Goal: Task Accomplishment & Management: Use online tool/utility

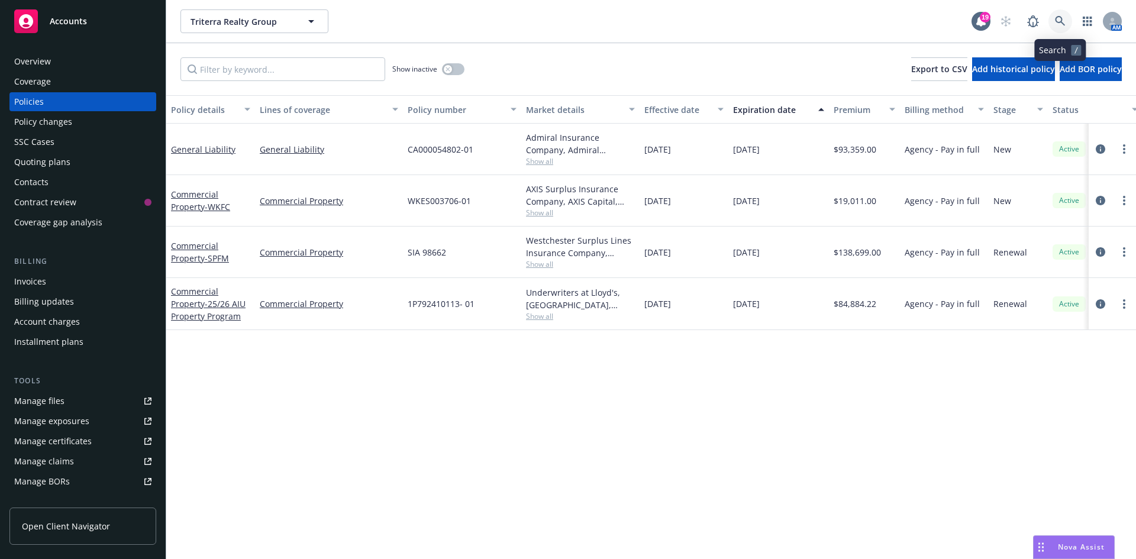
click at [1057, 18] on icon at bounding box center [1060, 21] width 11 height 11
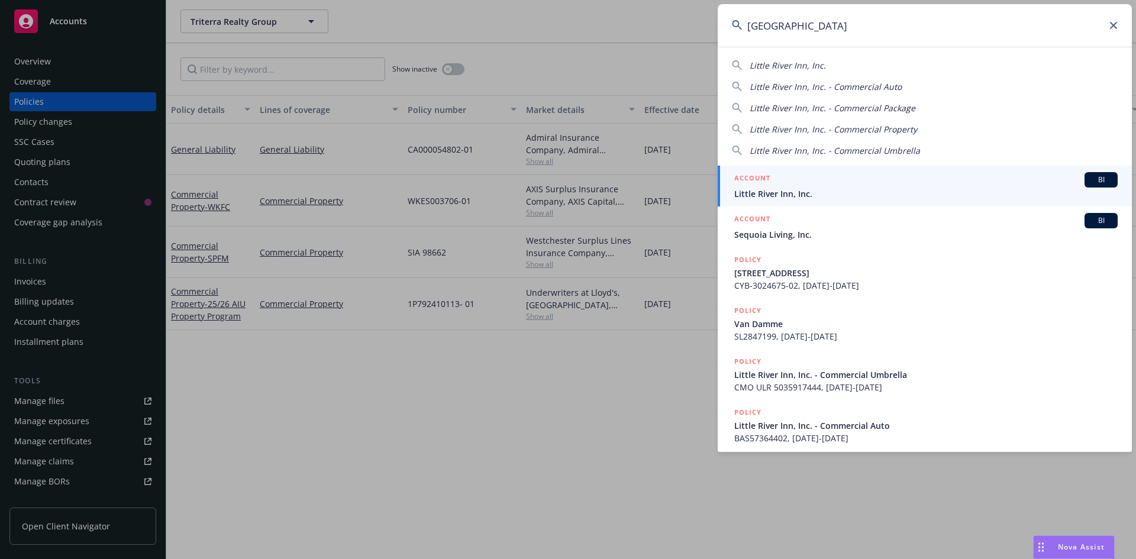
type input "[GEOGRAPHIC_DATA]"
click at [784, 179] on div "ACCOUNT BI" at bounding box center [925, 179] width 383 height 15
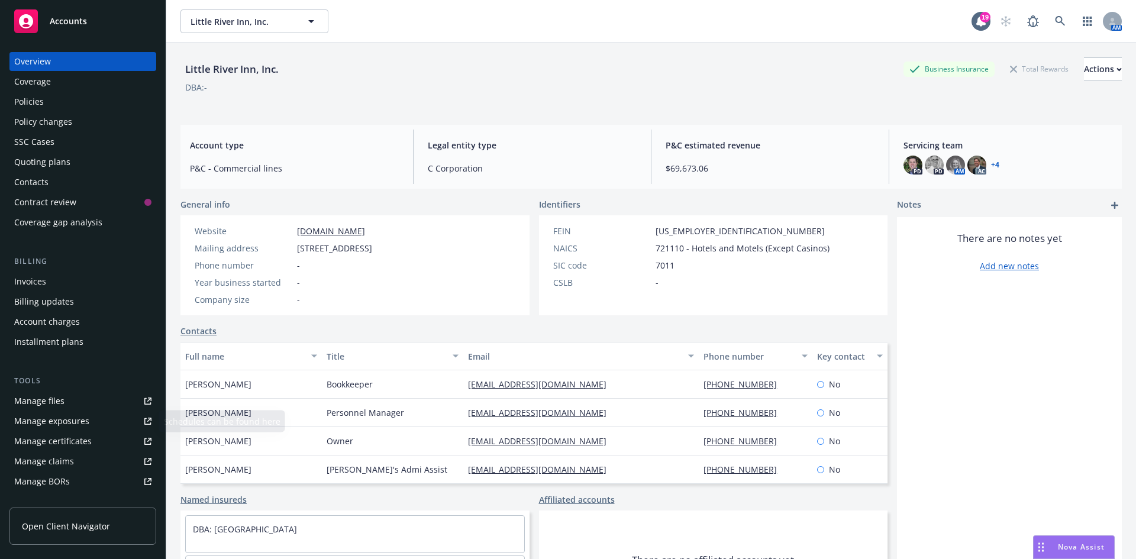
click at [63, 397] on link "Manage files" at bounding box center [82, 401] width 147 height 19
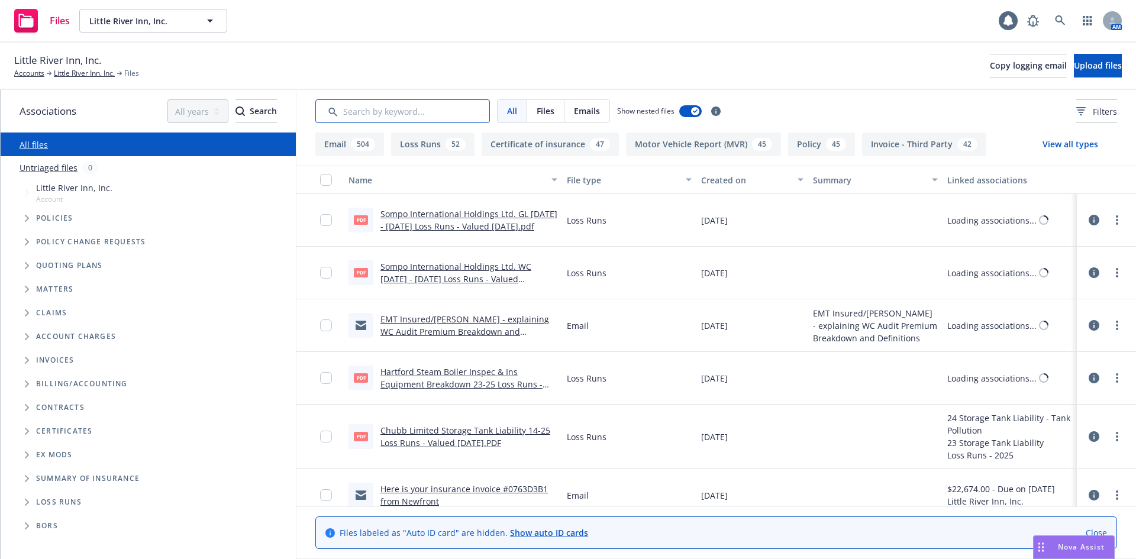
click at [380, 114] on input "Search by keyword..." at bounding box center [402, 111] width 174 height 24
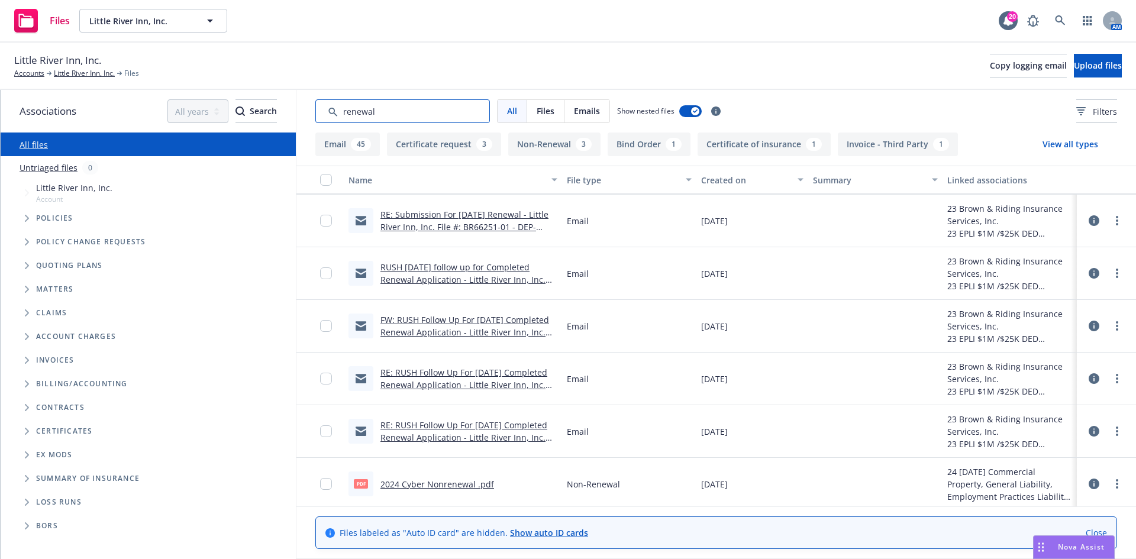
scroll to position [2606, 0]
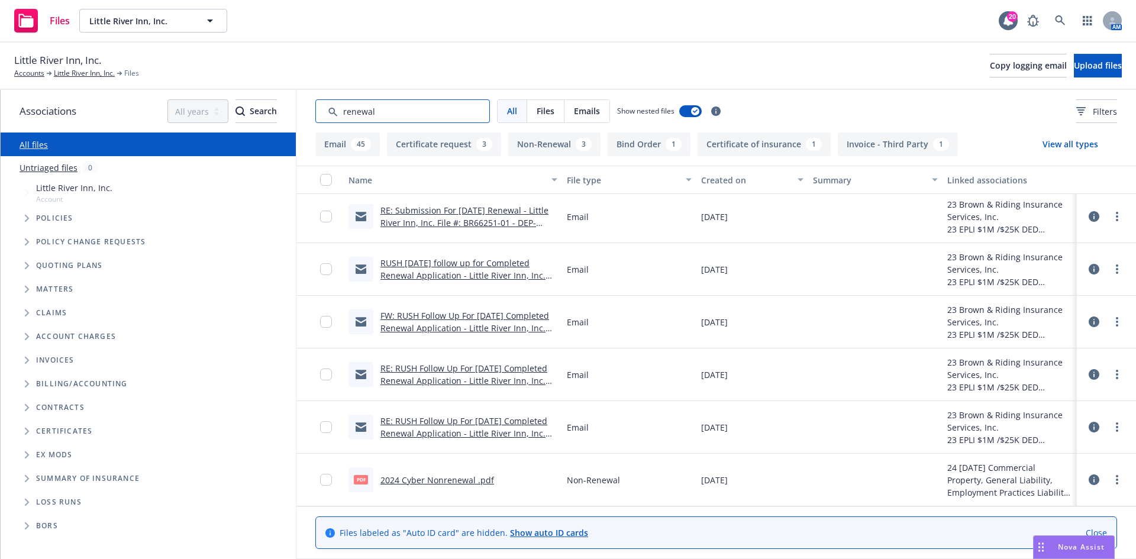
type input "renewal"
click at [337, 147] on button "Email 45" at bounding box center [347, 144] width 64 height 24
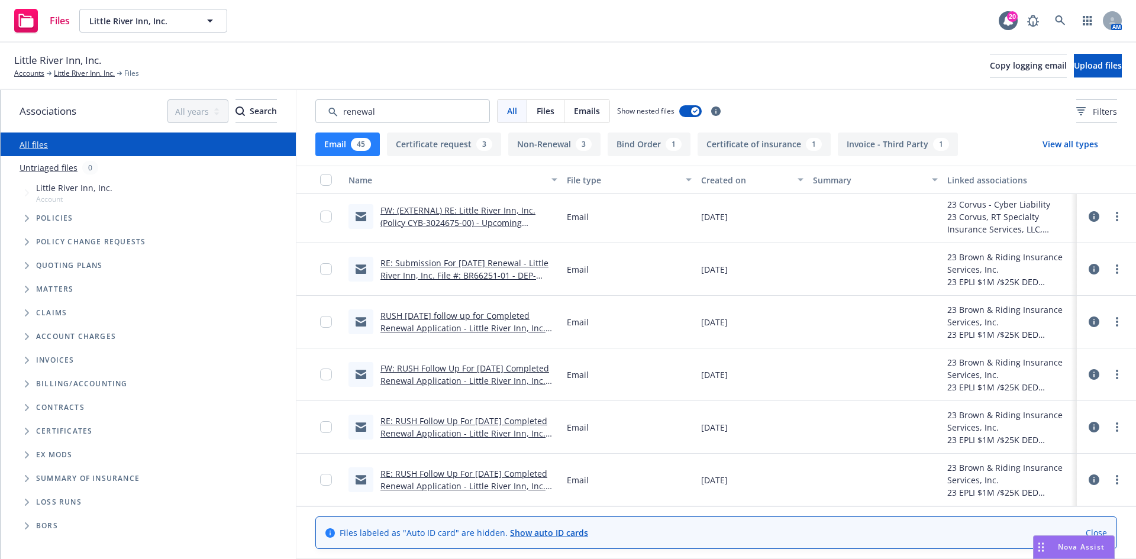
scroll to position [2034, 0]
click at [415, 322] on link "RUSH 10/1/24 follow up for Completed Renewal Application - Little River Inn, In…" at bounding box center [462, 328] width 165 height 36
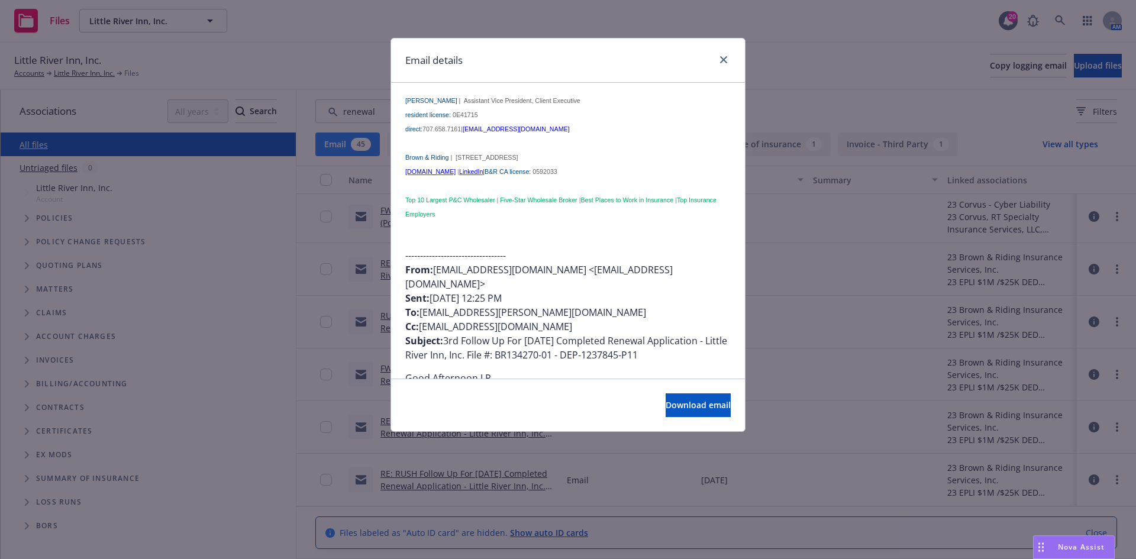
scroll to position [355, 0]
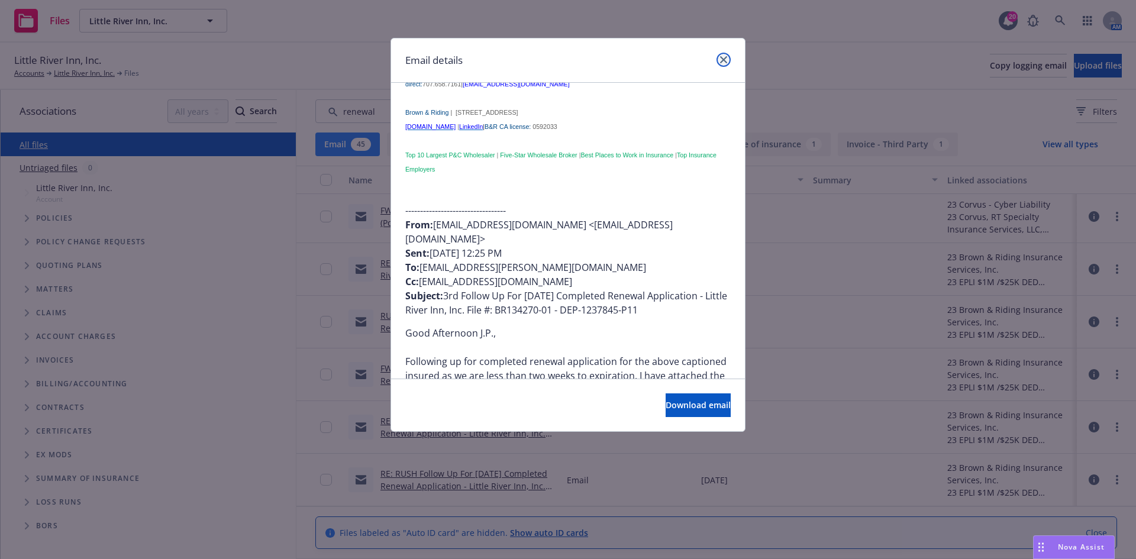
click at [723, 59] on icon "close" at bounding box center [723, 59] width 7 height 7
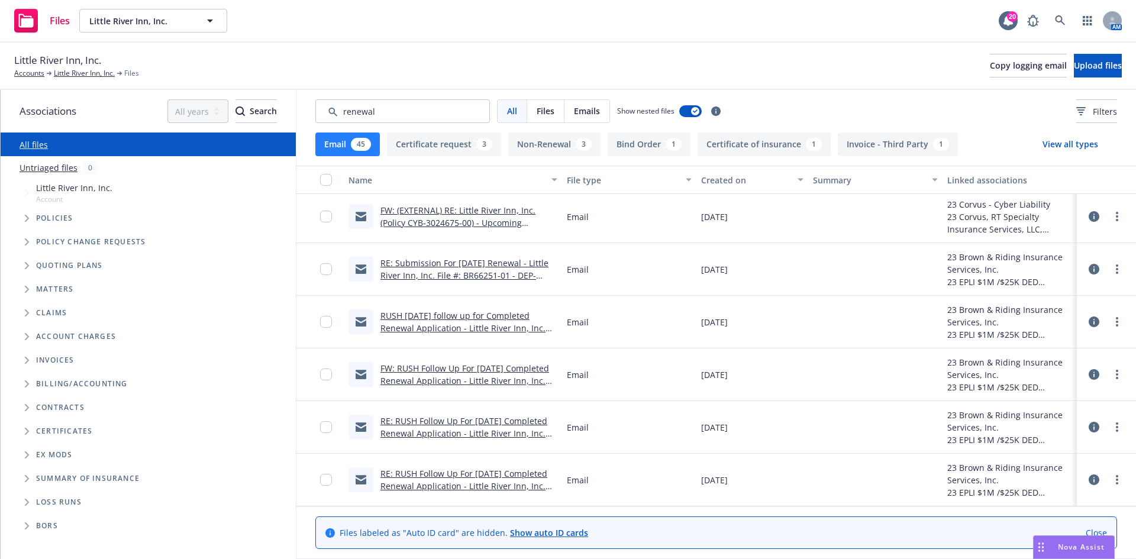
click at [422, 474] on link "RE: RUSH Follow Up For 10/1/24 Completed Renewal Application - Little River Inn…" at bounding box center [463, 486] width 167 height 36
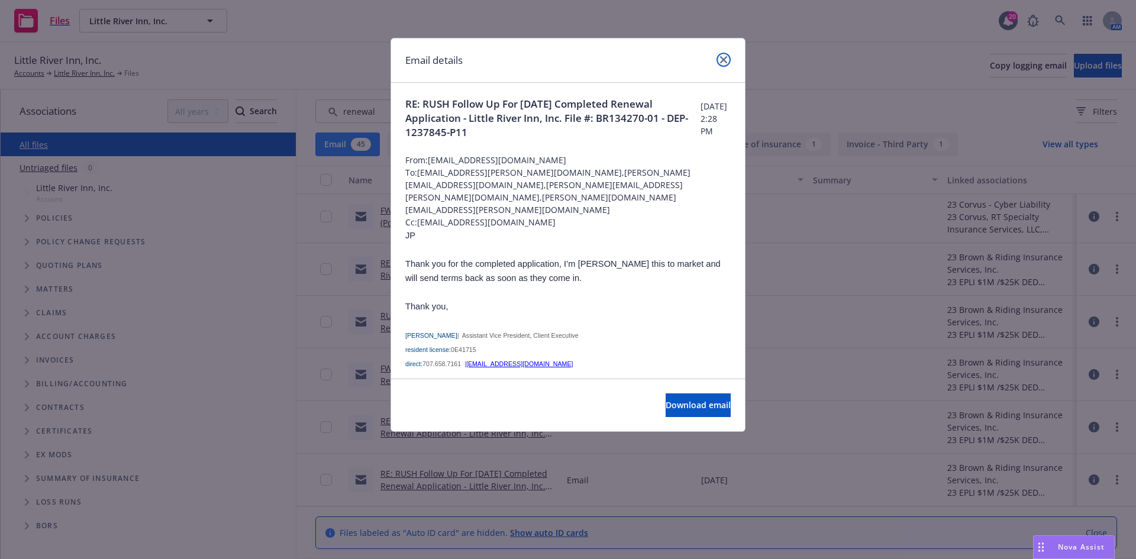
click at [718, 59] on link "close" at bounding box center [723, 60] width 14 height 14
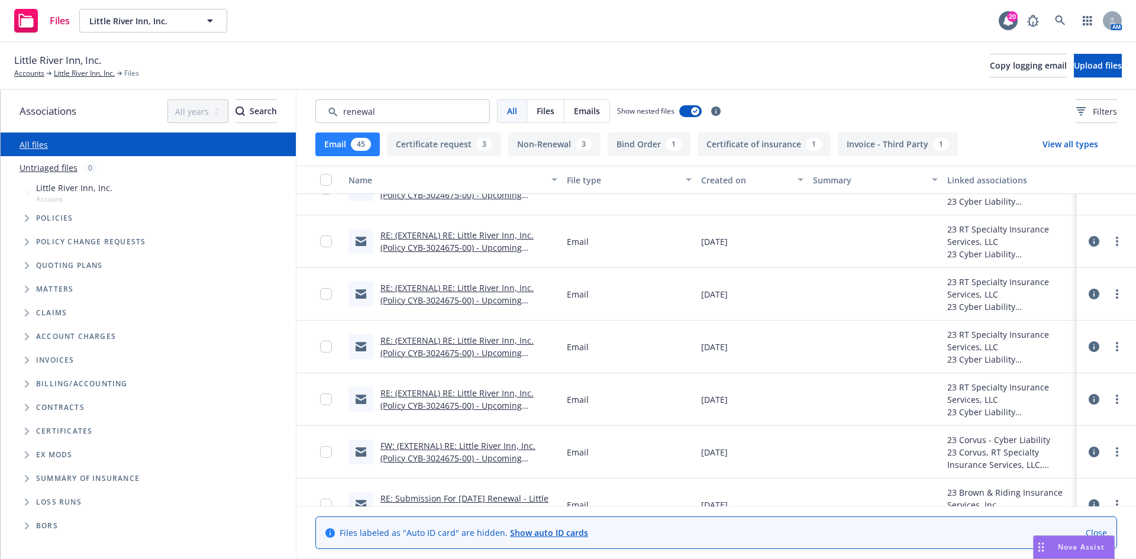
scroll to position [1797, 0]
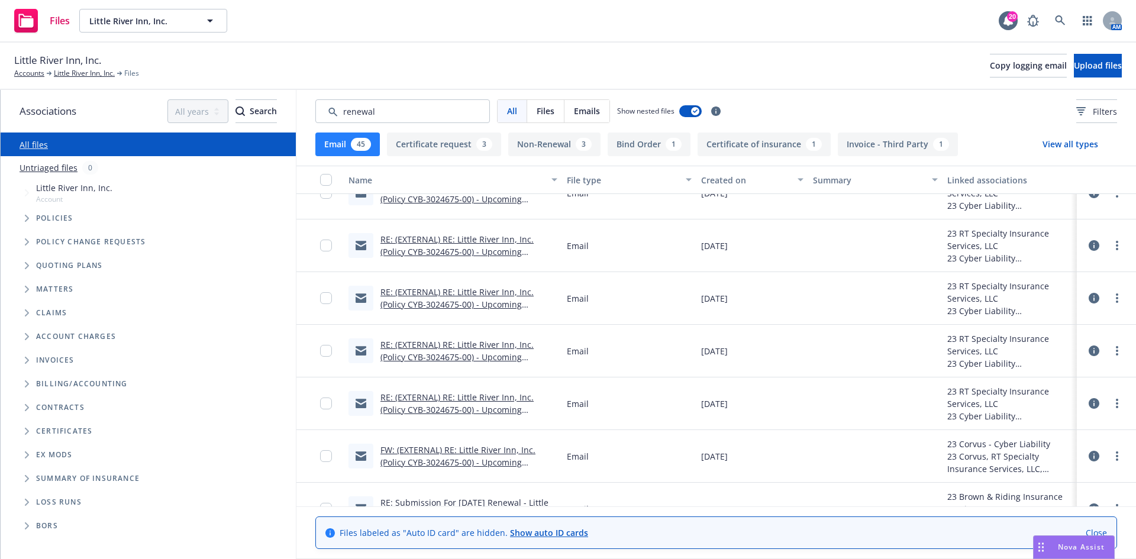
click at [443, 355] on link "RE: (EXTERNAL) RE: Little River Inn, Inc. (Policy CYB-3024675-00) - Upcoming Re…" at bounding box center [456, 357] width 153 height 36
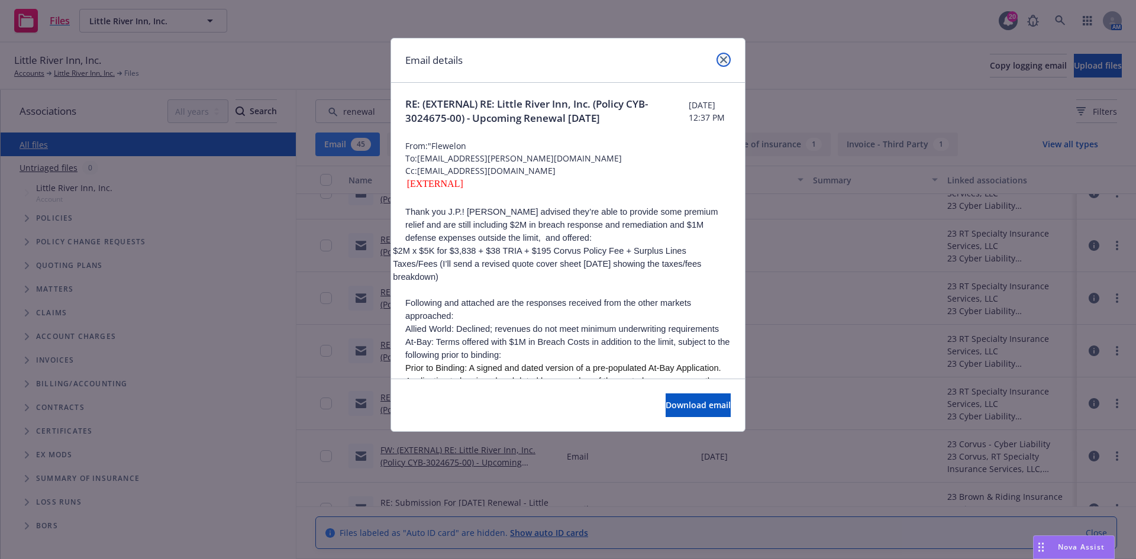
click at [730, 62] on link "close" at bounding box center [723, 60] width 14 height 14
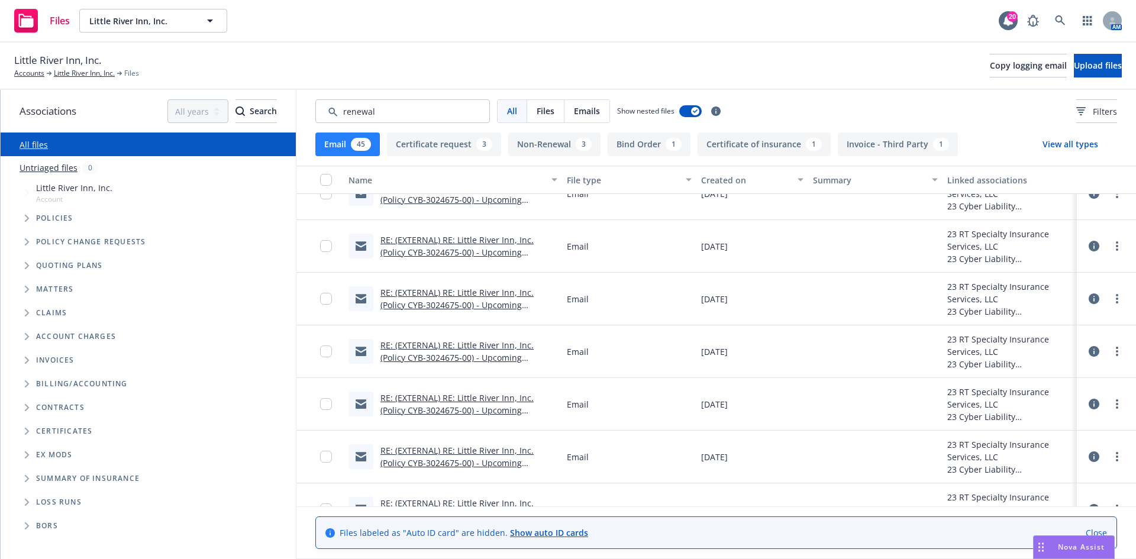
scroll to position [1679, 0]
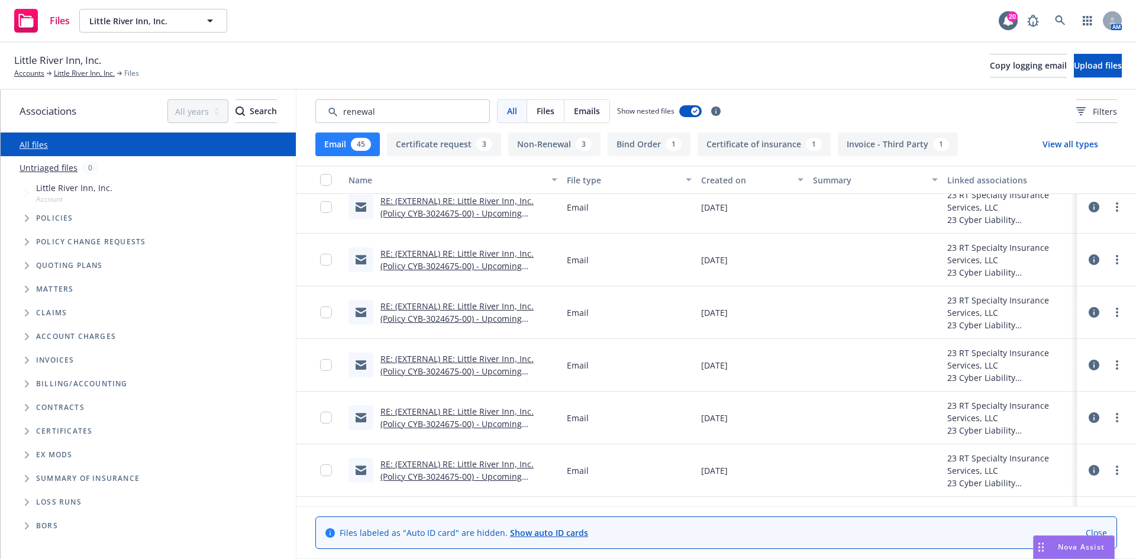
click at [451, 317] on link "RE: (EXTERNAL) RE: Little River Inn, Inc. (Policy CYB-3024675-00) - Upcoming Re…" at bounding box center [456, 318] width 153 height 36
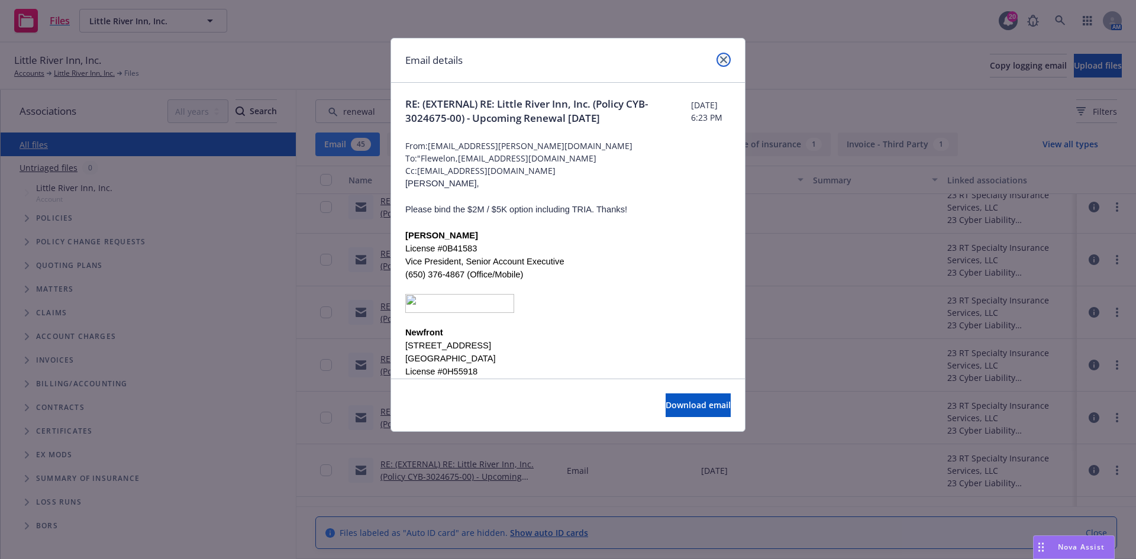
click at [723, 58] on icon "close" at bounding box center [723, 59] width 7 height 7
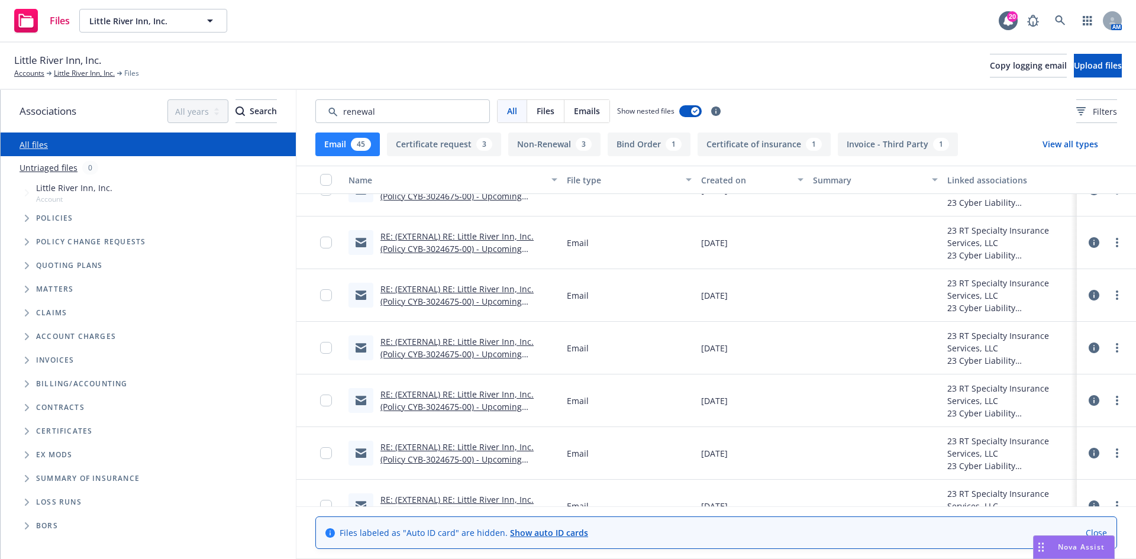
scroll to position [1383, 0]
click at [428, 247] on link "RE: (EXTERNAL) RE: Little River Inn, Inc. (Policy CYB-3024675-00) - Upcoming Re…" at bounding box center [456, 249] width 153 height 36
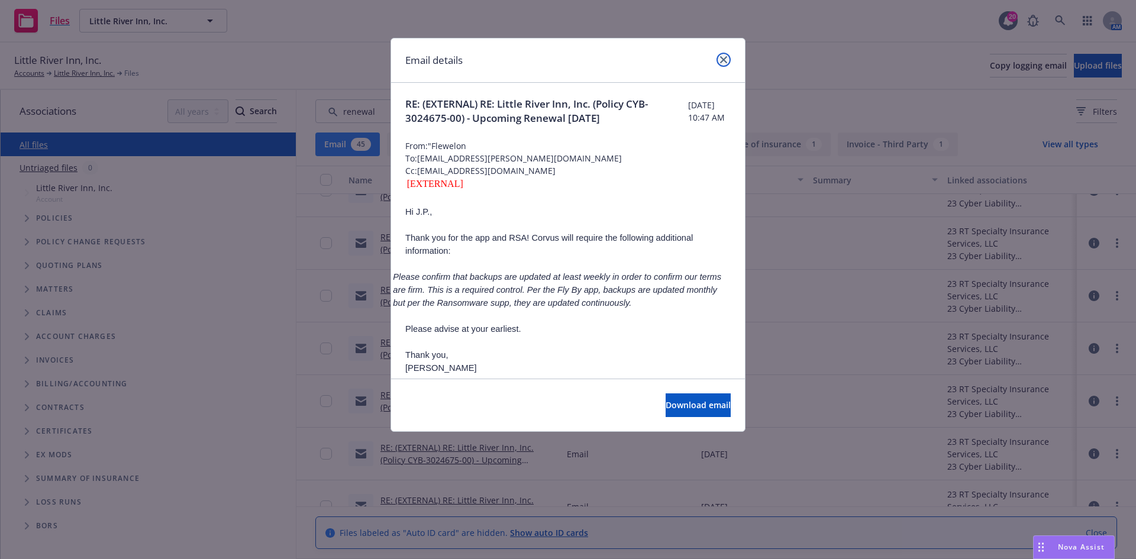
click at [722, 56] on link "close" at bounding box center [723, 60] width 14 height 14
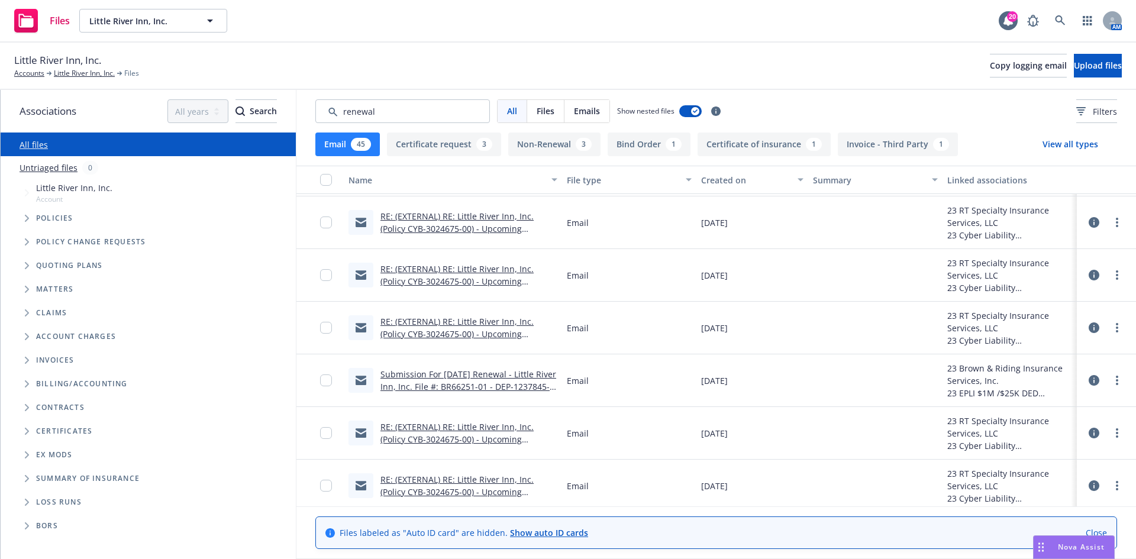
scroll to position [1088, 0]
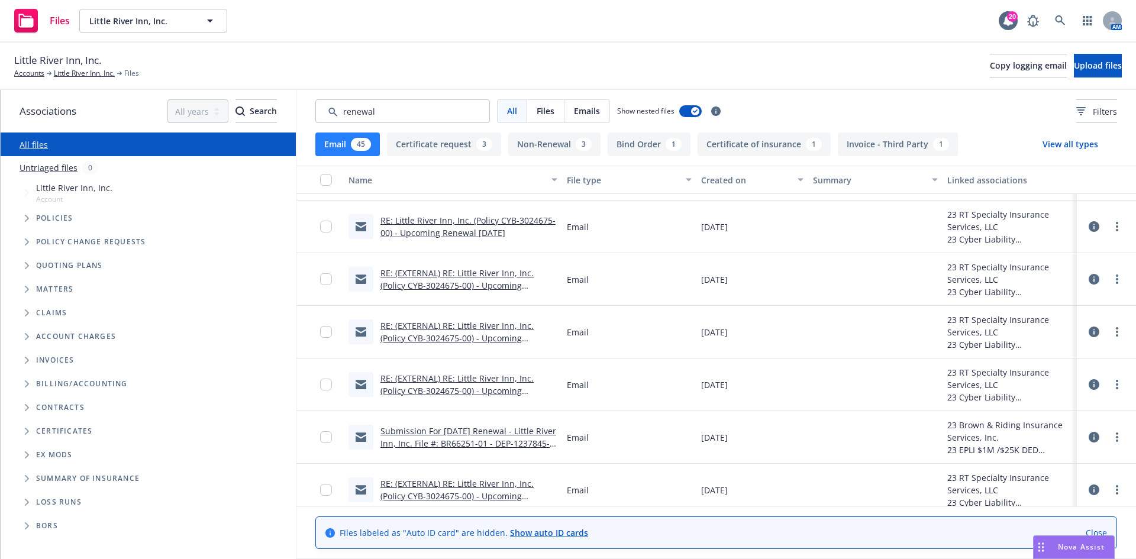
click at [467, 288] on link "RE: (EXTERNAL) RE: Little River Inn, Inc. (Policy CYB-3024675-00) - Upcoming Re…" at bounding box center [456, 285] width 153 height 36
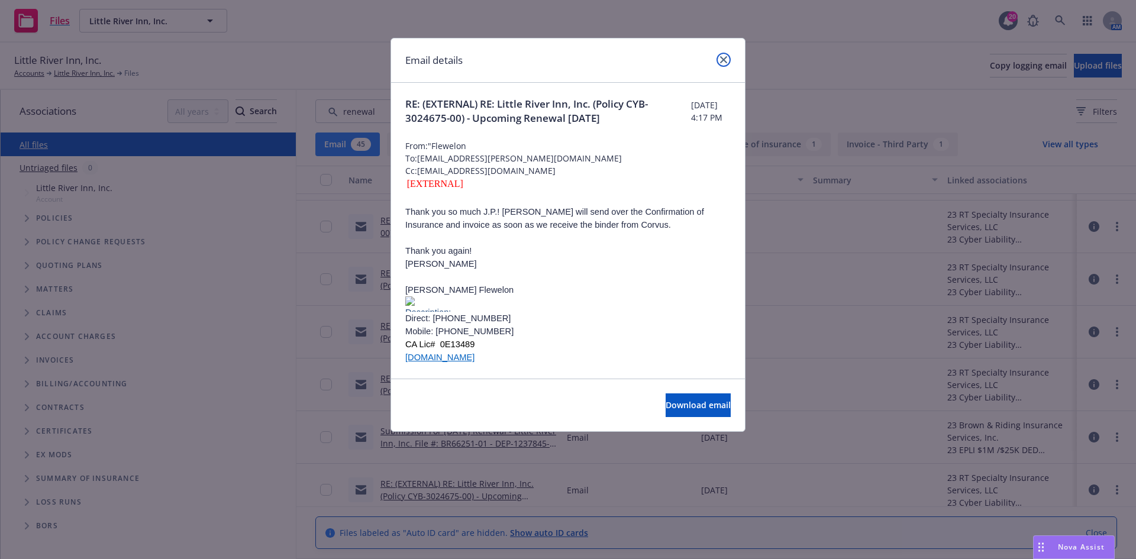
drag, startPoint x: 726, startPoint y: 56, endPoint x: 725, endPoint y: 72, distance: 15.4
click at [726, 57] on icon "close" at bounding box center [723, 59] width 7 height 7
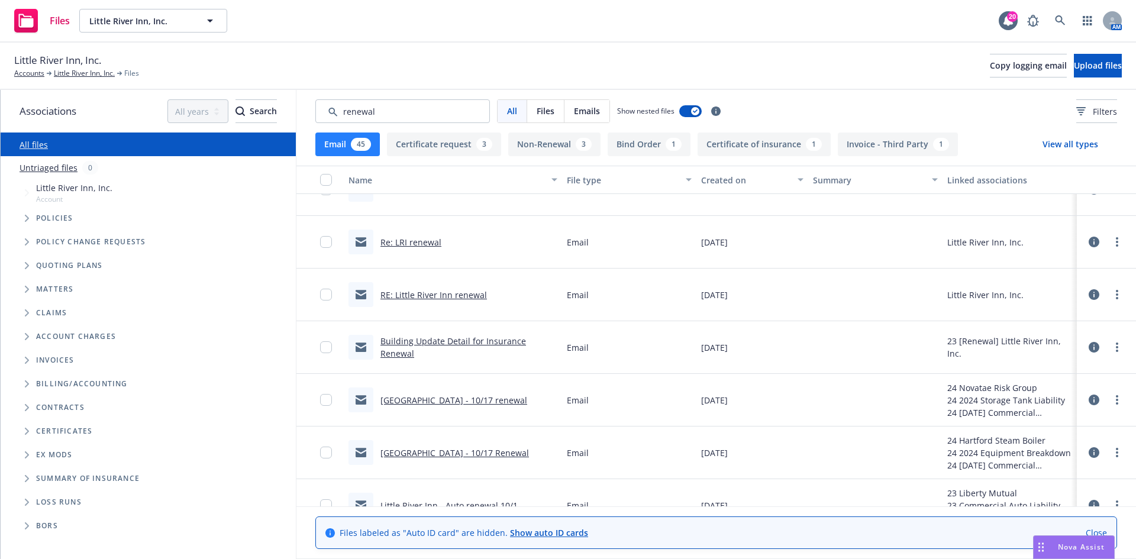
scroll to position [23, 0]
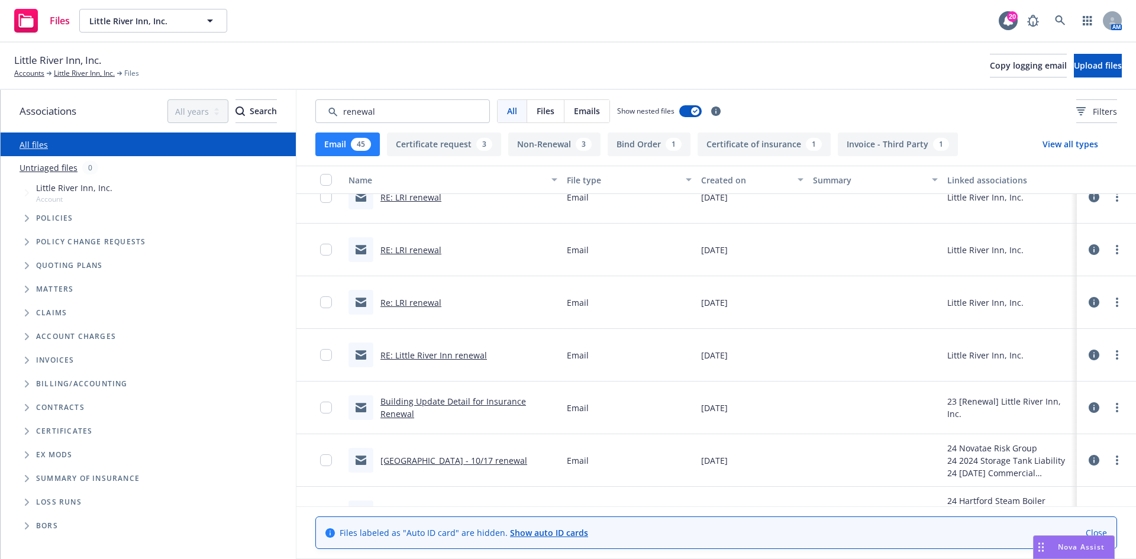
click at [428, 356] on link "RE: Little River Inn renewal" at bounding box center [433, 355] width 106 height 11
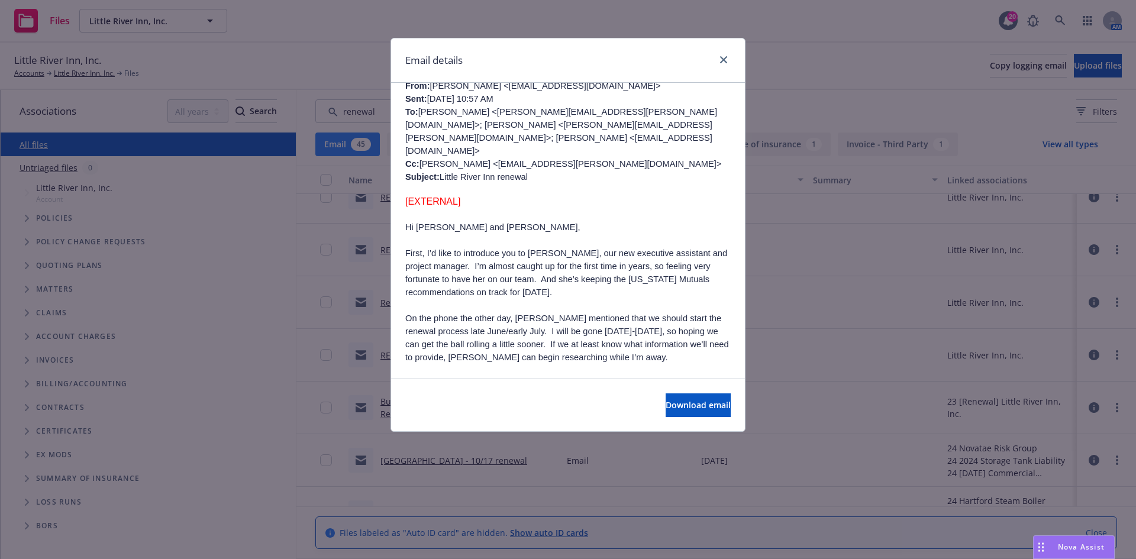
scroll to position [452, 0]
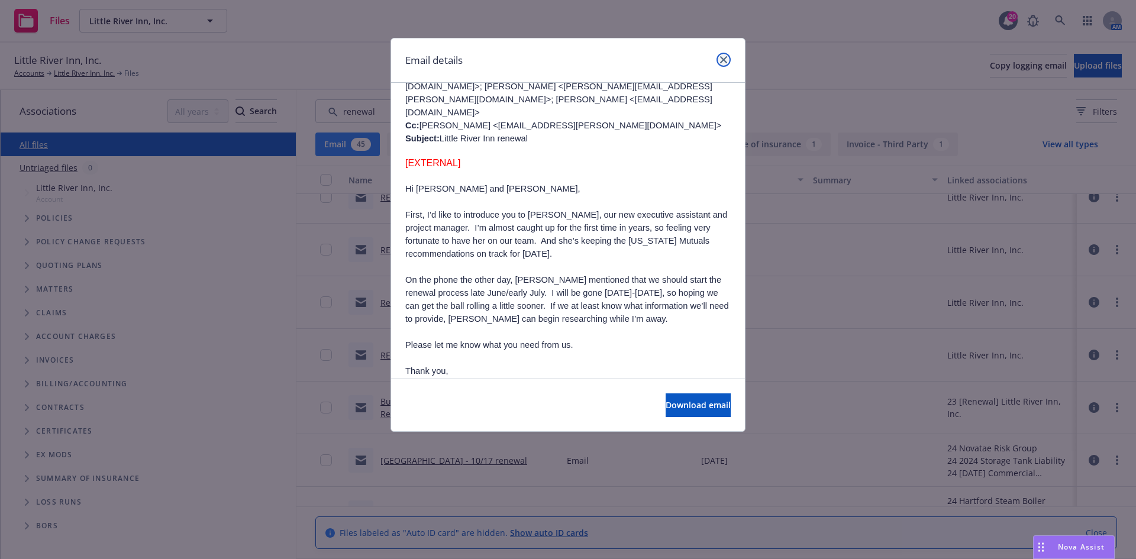
click at [724, 57] on icon "close" at bounding box center [723, 59] width 7 height 7
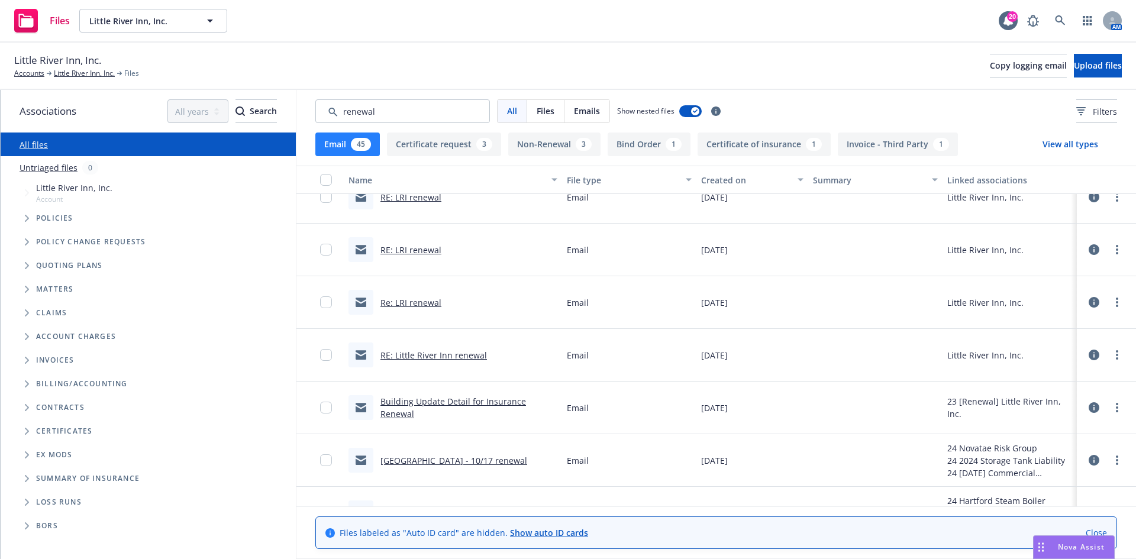
click at [421, 249] on link "RE: LRI renewal" at bounding box center [410, 249] width 61 height 11
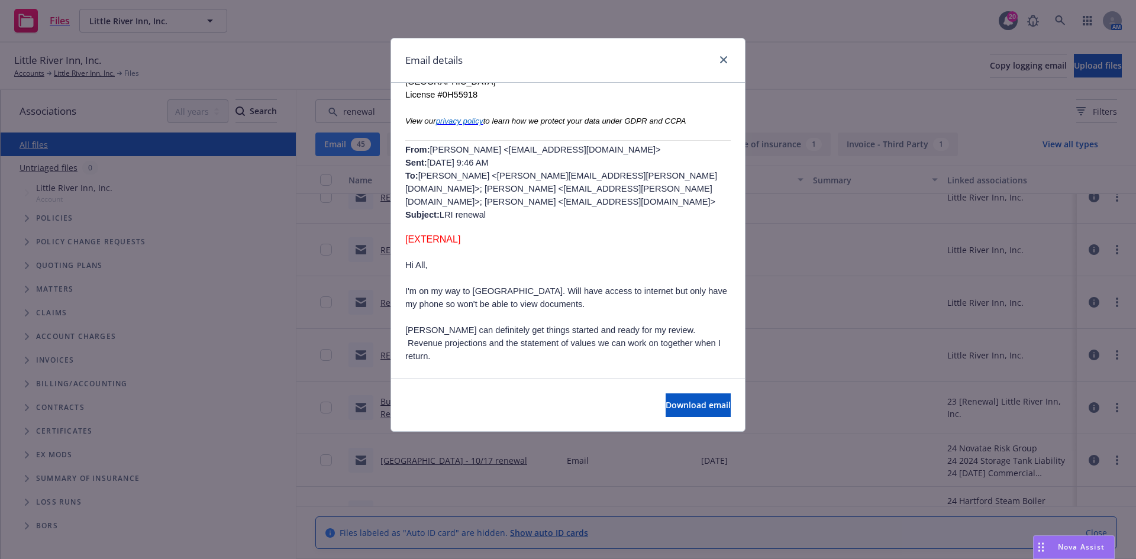
scroll to position [477, 0]
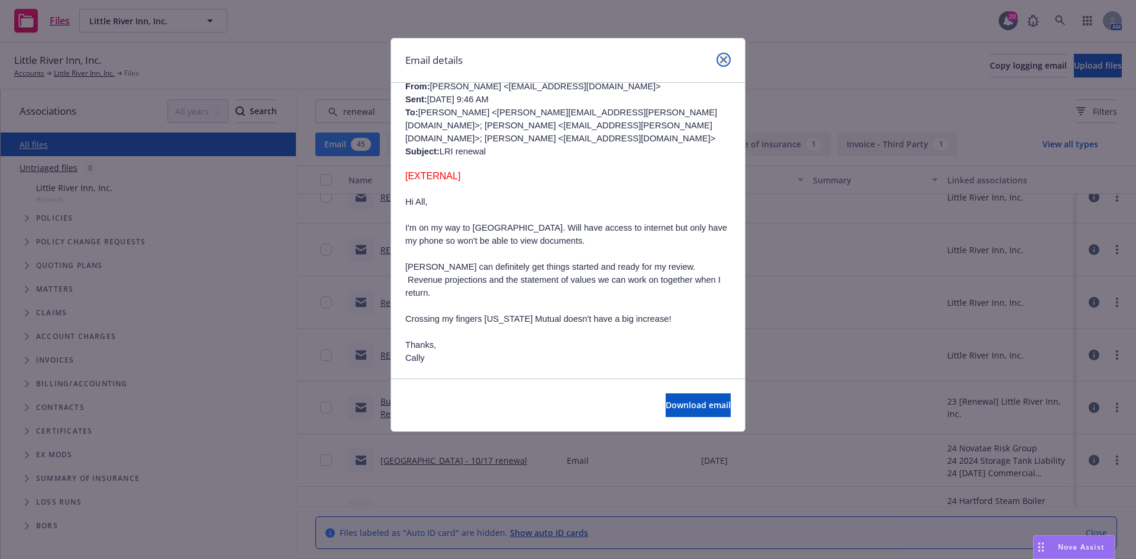
click at [728, 56] on link "close" at bounding box center [723, 60] width 14 height 14
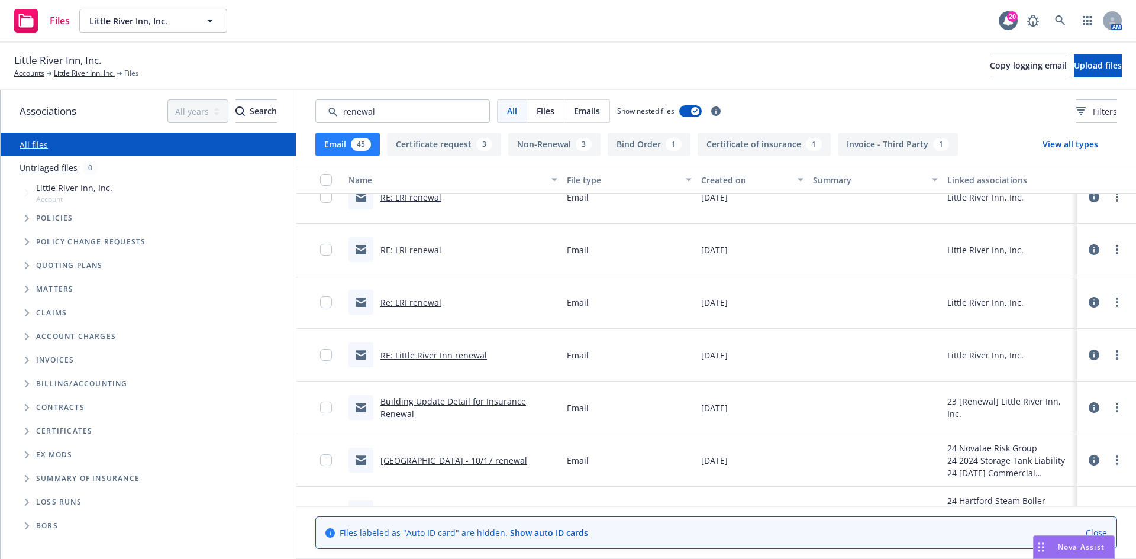
scroll to position [0, 0]
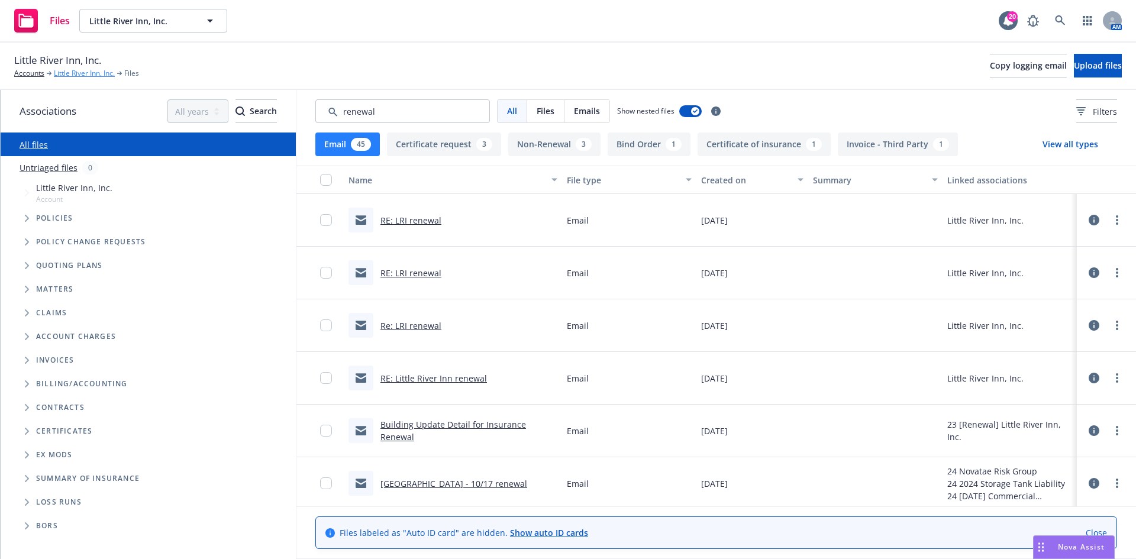
click at [80, 70] on link "Little River Inn, Inc." at bounding box center [84, 73] width 61 height 11
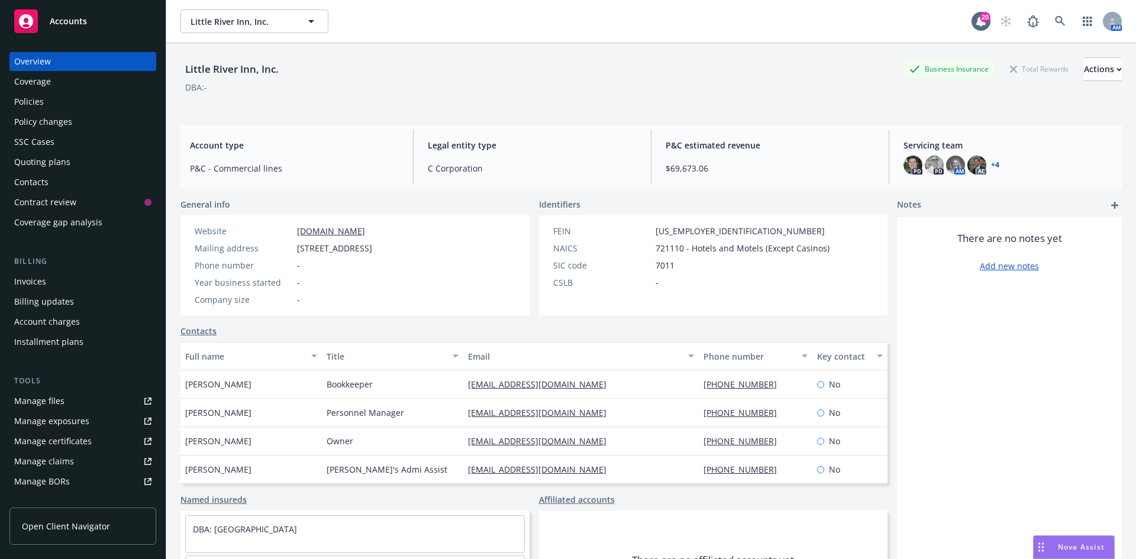
click at [80, 118] on div "Policy changes" at bounding box center [82, 121] width 137 height 19
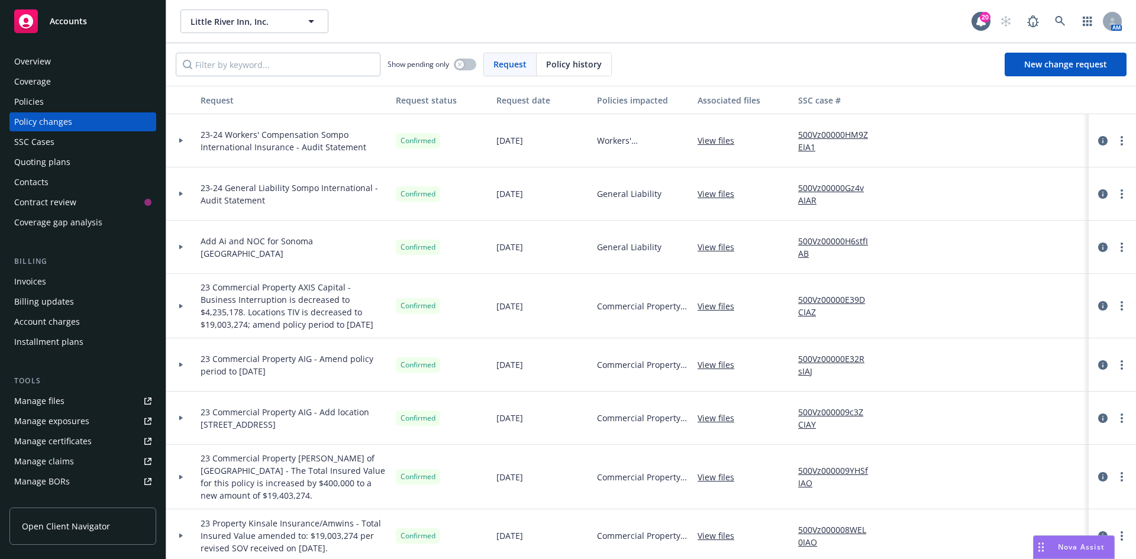
click at [282, 311] on span "23 Commercial Property AXIS Capital - Business Interruption is decreased to $4,…" at bounding box center [293, 306] width 186 height 50
click at [1098, 308] on icon "circleInformation" at bounding box center [1102, 305] width 9 height 9
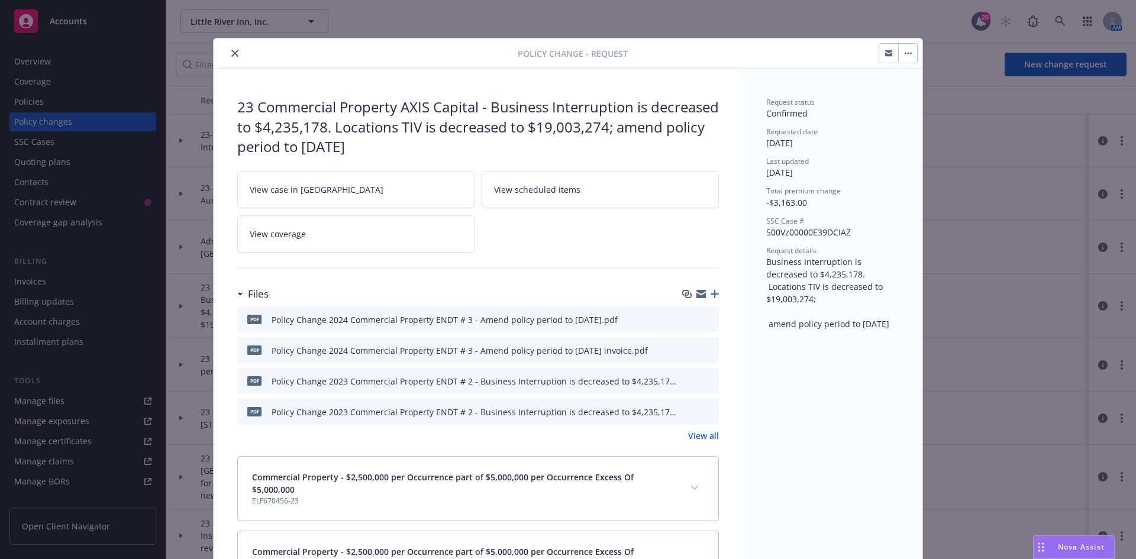
scroll to position [35, 0]
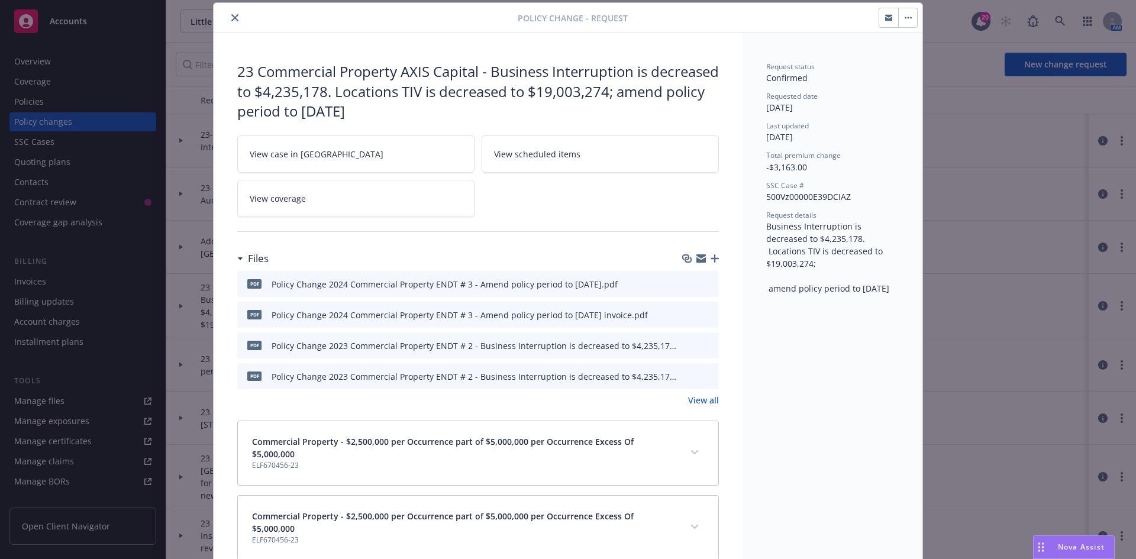
click at [703, 282] on icon "preview file" at bounding box center [707, 283] width 11 height 8
click at [706, 345] on icon "preview file" at bounding box center [707, 345] width 11 height 8
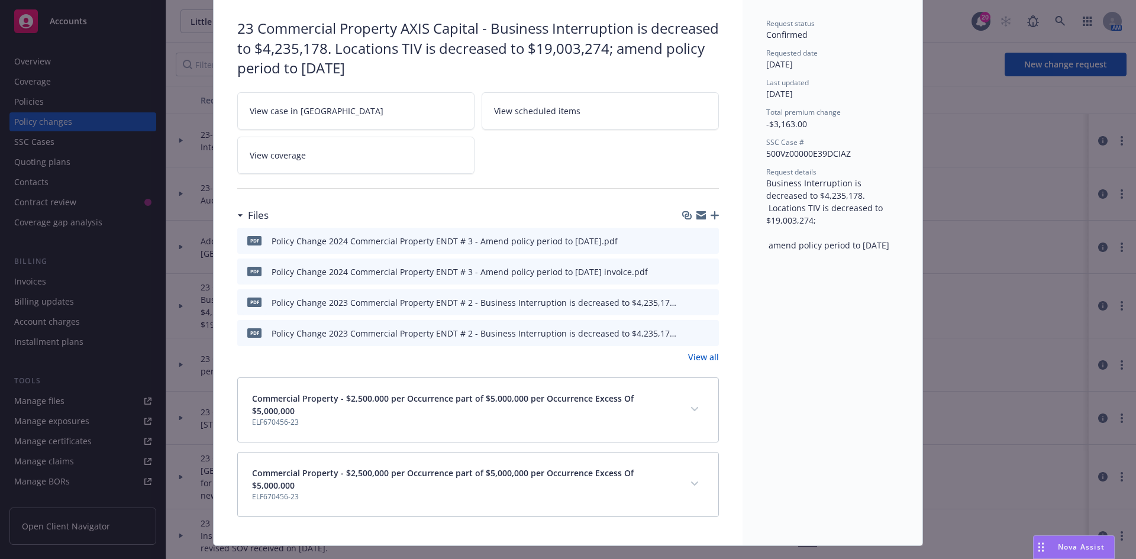
click at [696, 355] on link "View all" at bounding box center [703, 357] width 31 height 12
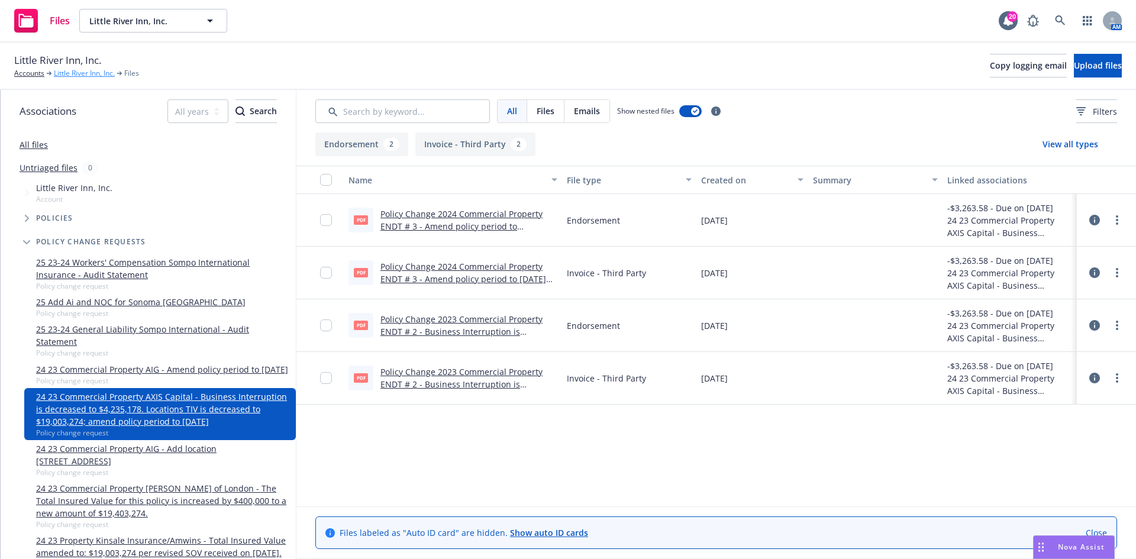
click at [95, 73] on link "Little River Inn, Inc." at bounding box center [84, 73] width 61 height 11
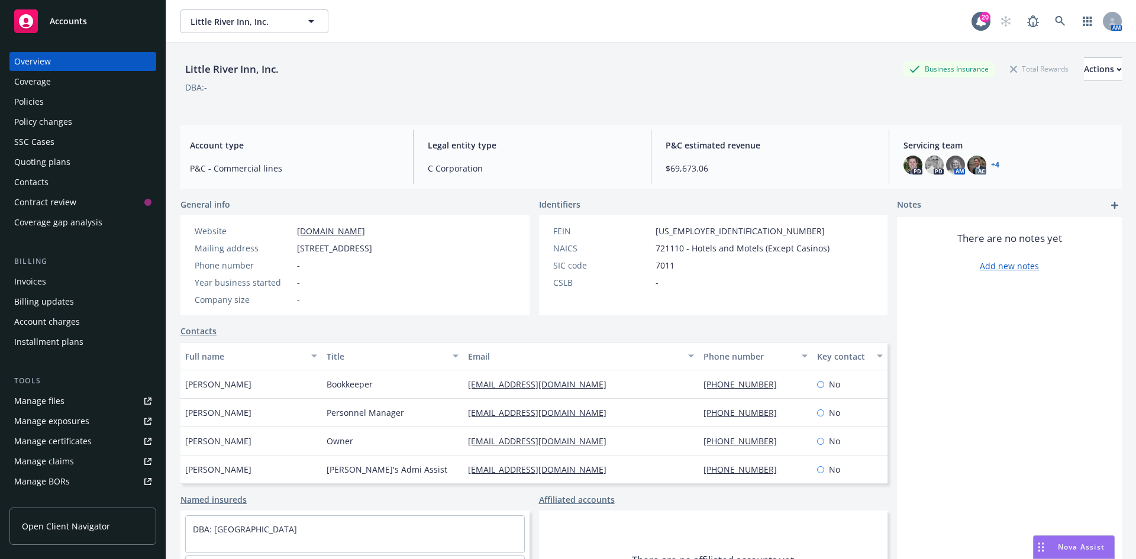
click at [57, 100] on div "Policies" at bounding box center [82, 101] width 137 height 19
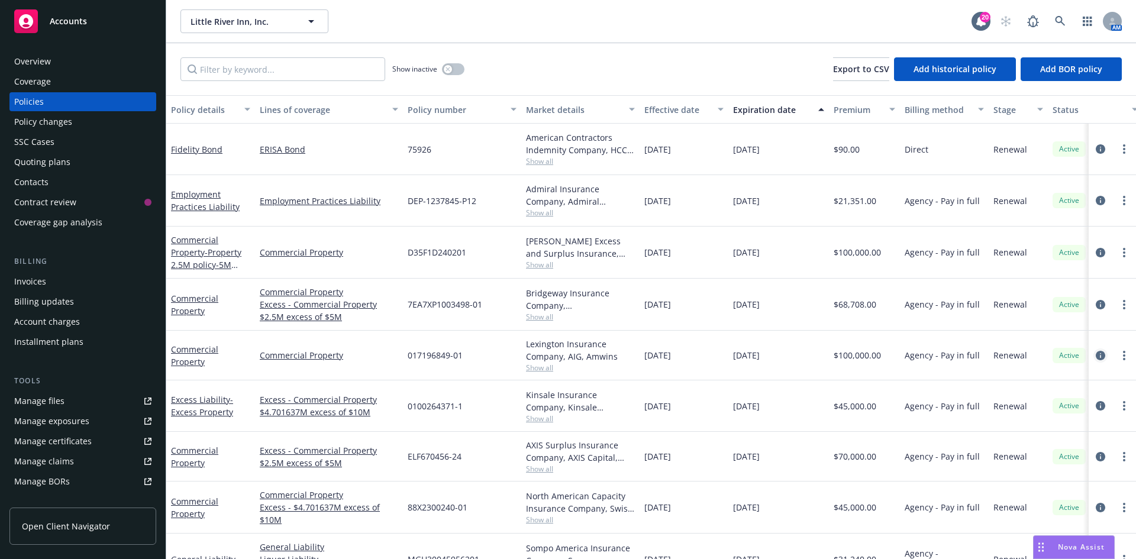
click at [1095, 355] on icon "circleInformation" at bounding box center [1099, 355] width 9 height 9
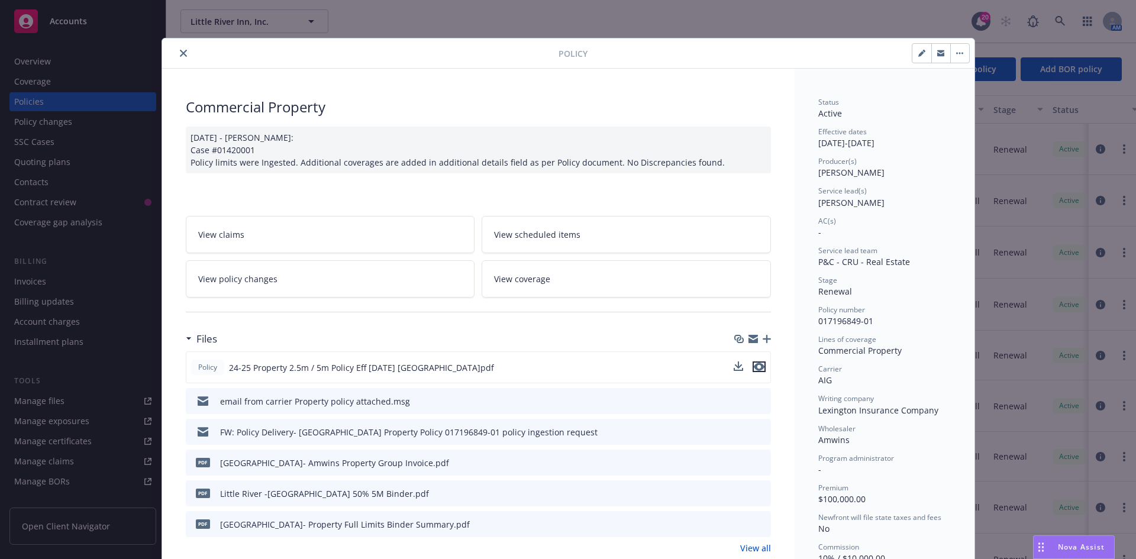
click at [753, 365] on icon "preview file" at bounding box center [758, 367] width 11 height 8
click at [180, 52] on icon "close" at bounding box center [183, 53] width 7 height 7
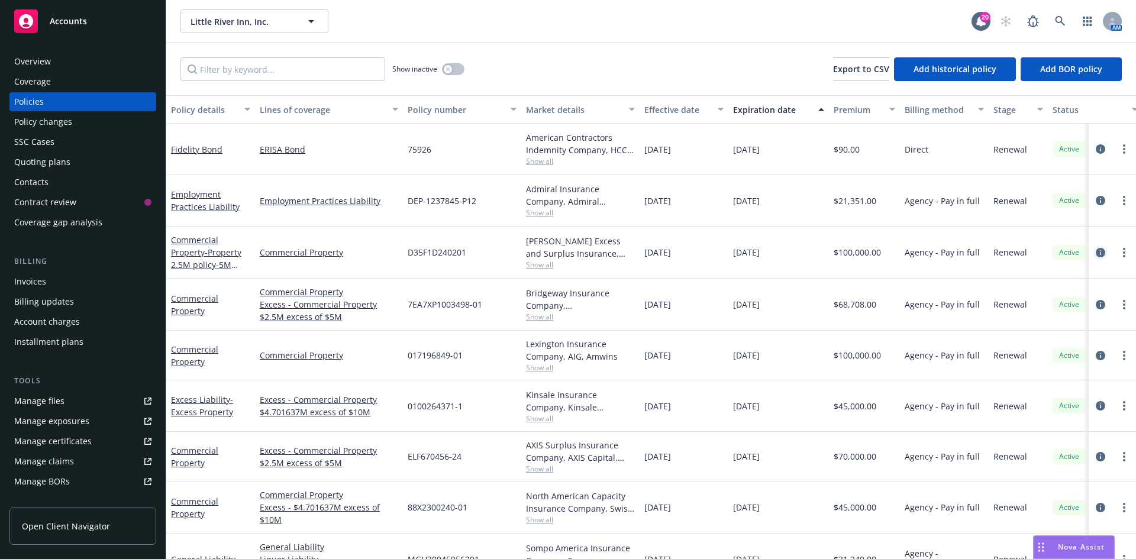
click at [1095, 252] on icon "circleInformation" at bounding box center [1099, 252] width 9 height 9
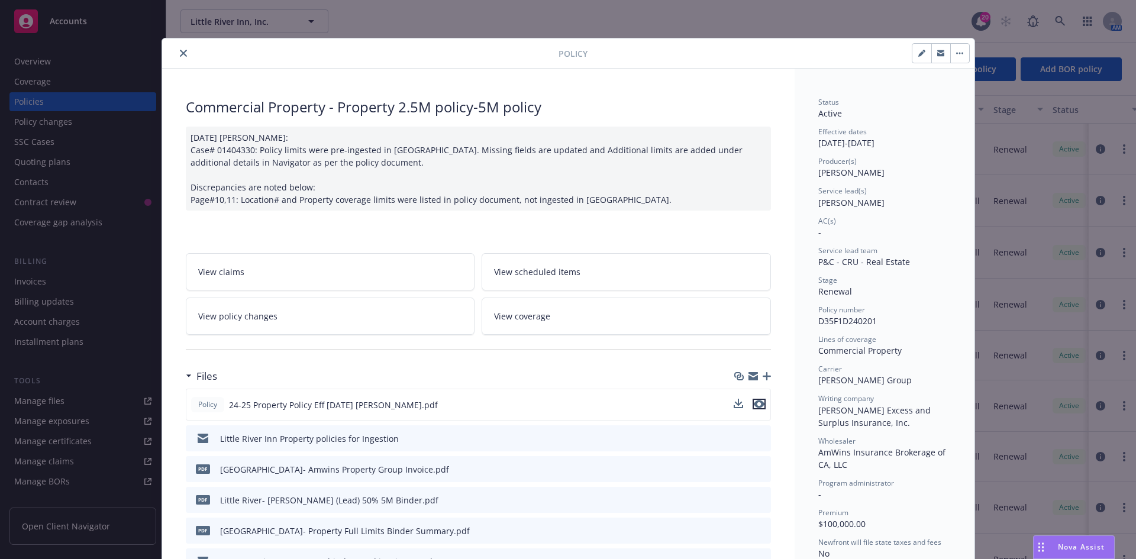
click at [753, 402] on icon "preview file" at bounding box center [758, 404] width 11 height 8
click at [176, 48] on button "close" at bounding box center [183, 53] width 14 height 14
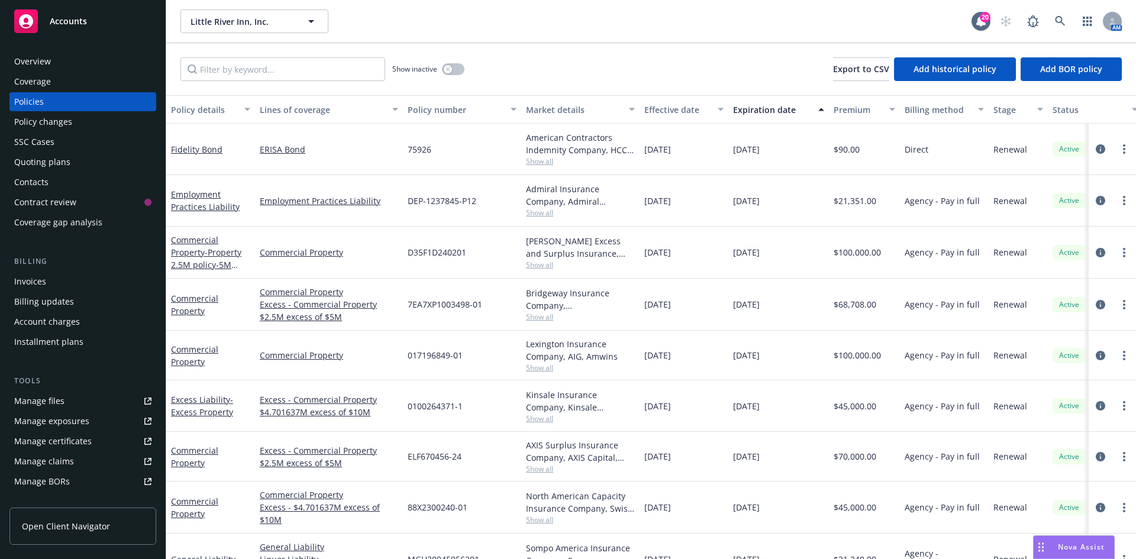
click at [75, 128] on div "Policy changes" at bounding box center [82, 121] width 137 height 19
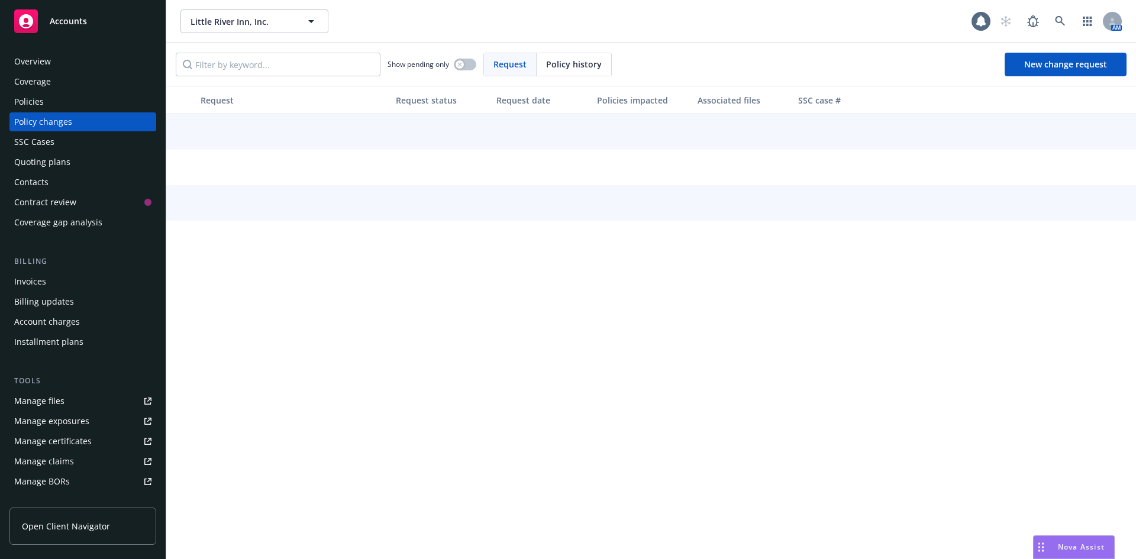
click at [73, 122] on div "Policy changes" at bounding box center [82, 121] width 137 height 19
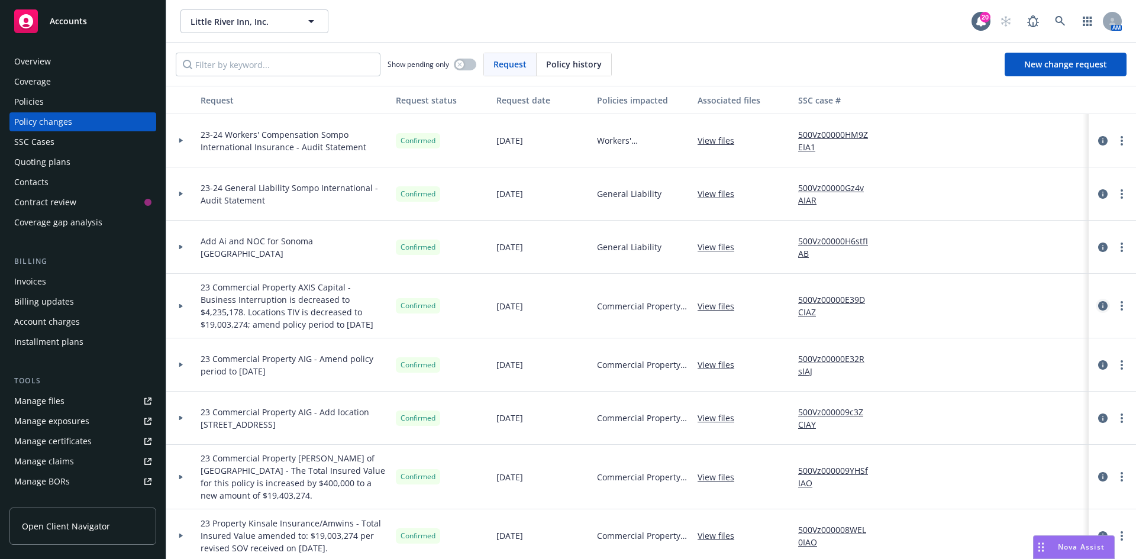
click at [1098, 305] on icon "circleInformation" at bounding box center [1102, 305] width 9 height 9
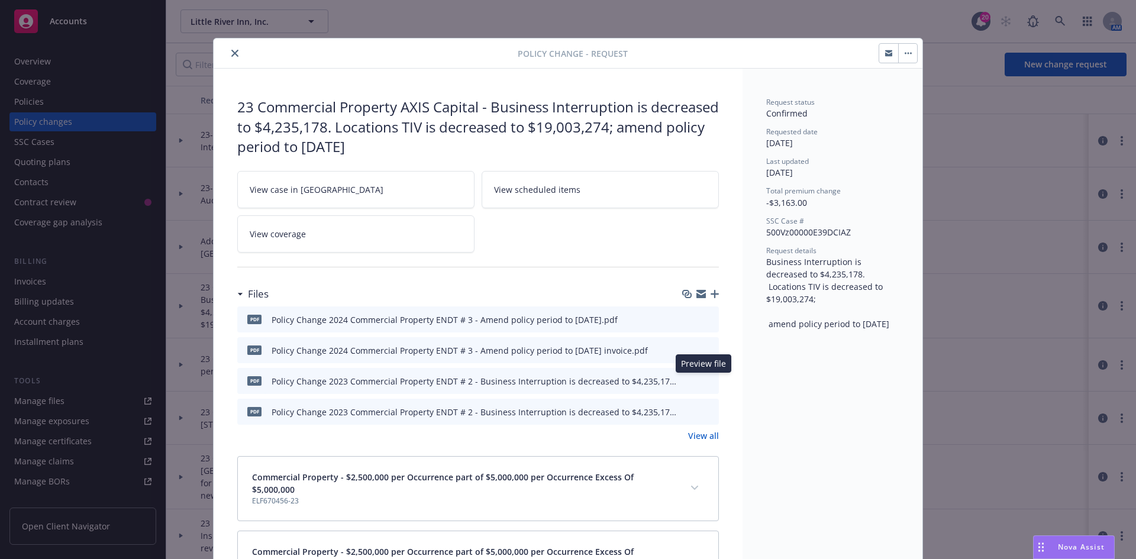
click at [703, 383] on icon "preview file" at bounding box center [707, 380] width 11 height 8
click at [231, 51] on icon "close" at bounding box center [234, 53] width 7 height 7
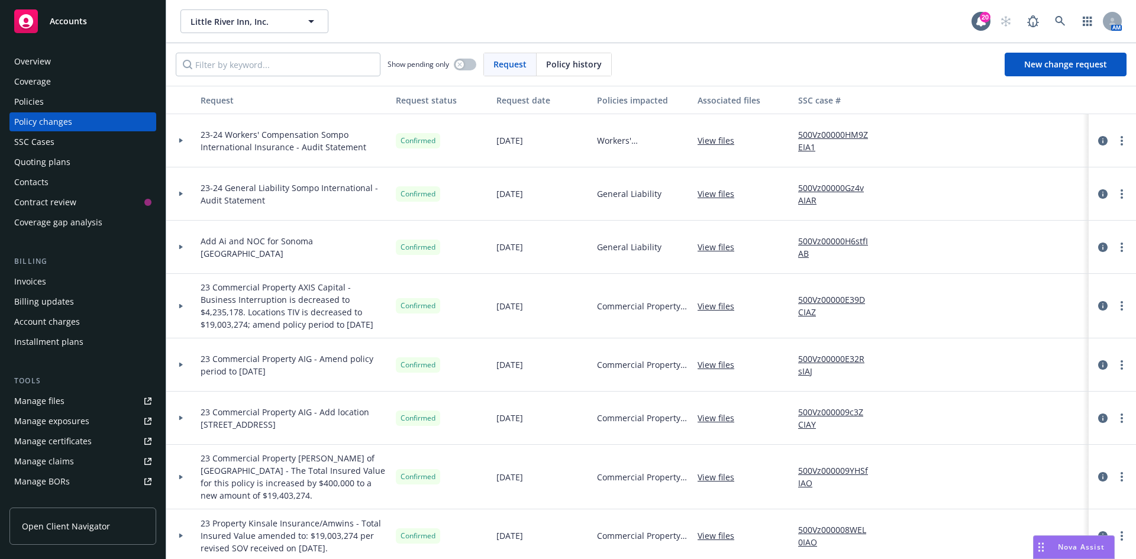
click at [60, 101] on div "Policies" at bounding box center [82, 101] width 137 height 19
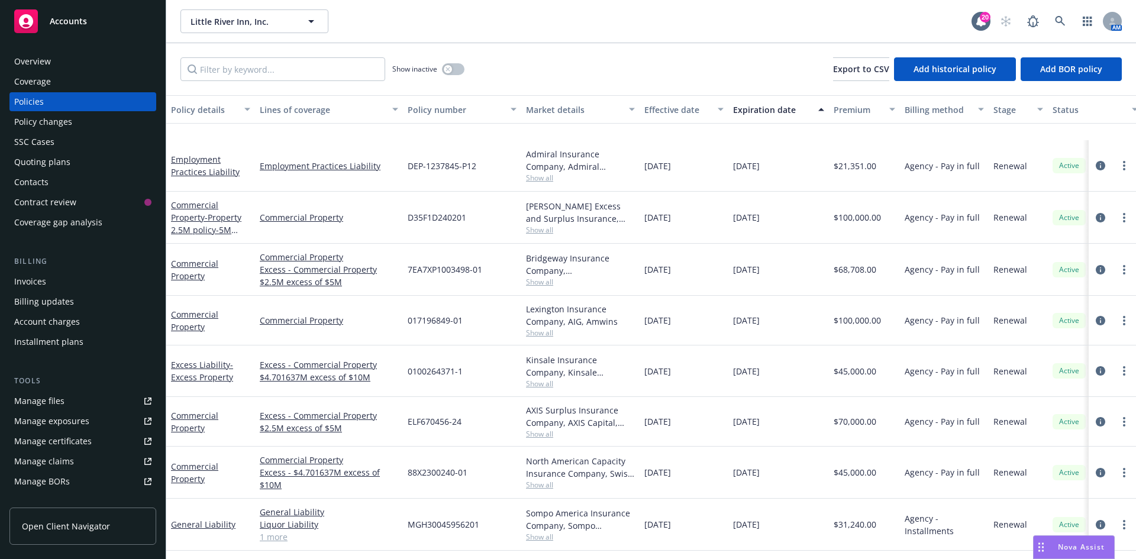
scroll to position [118, 0]
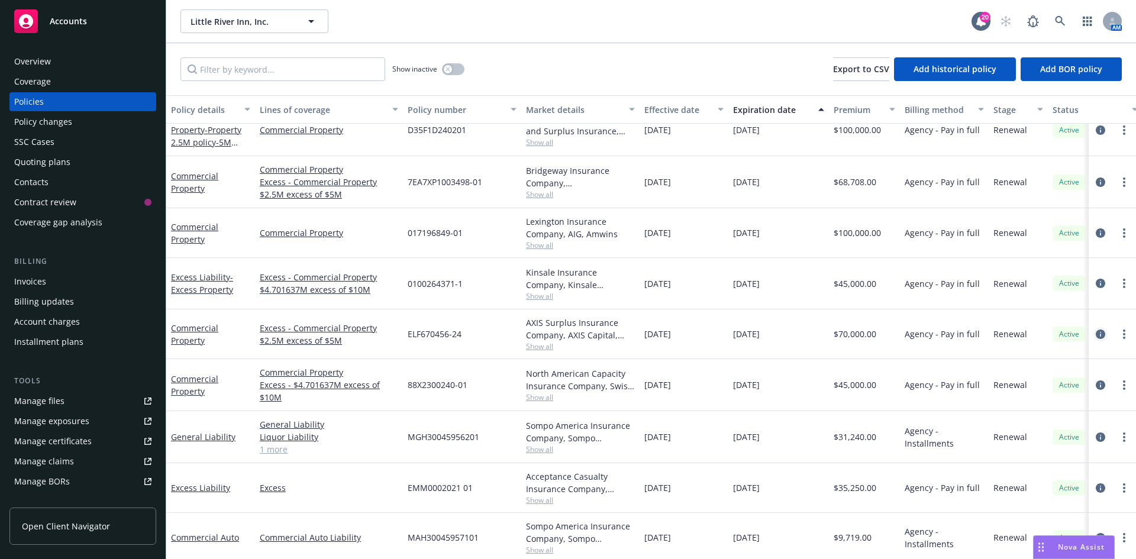
click at [1095, 334] on icon "circleInformation" at bounding box center [1099, 333] width 9 height 9
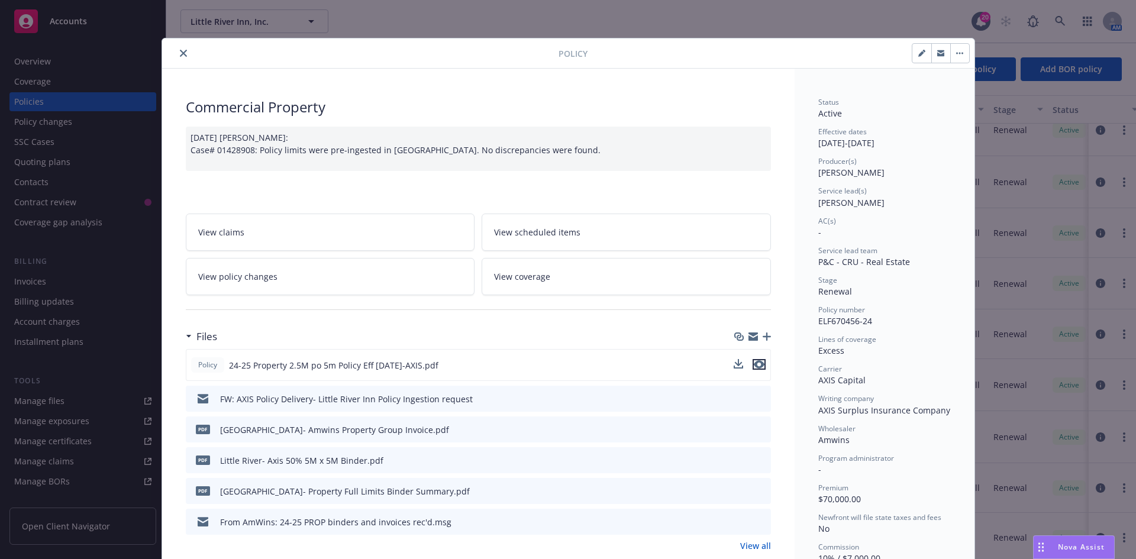
click at [754, 363] on icon "preview file" at bounding box center [758, 364] width 11 height 8
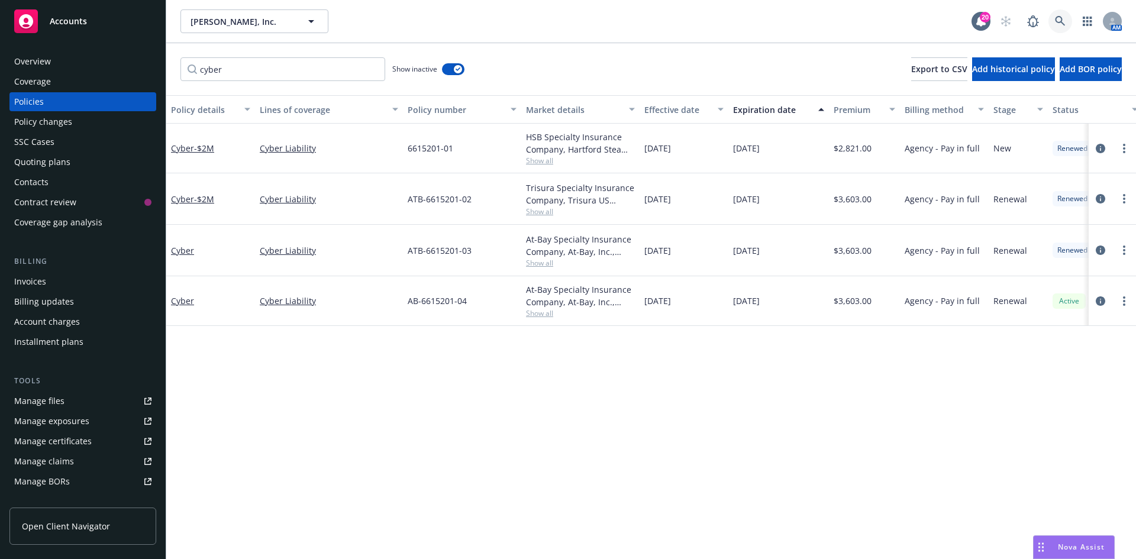
click at [1057, 23] on icon at bounding box center [1060, 21] width 11 height 11
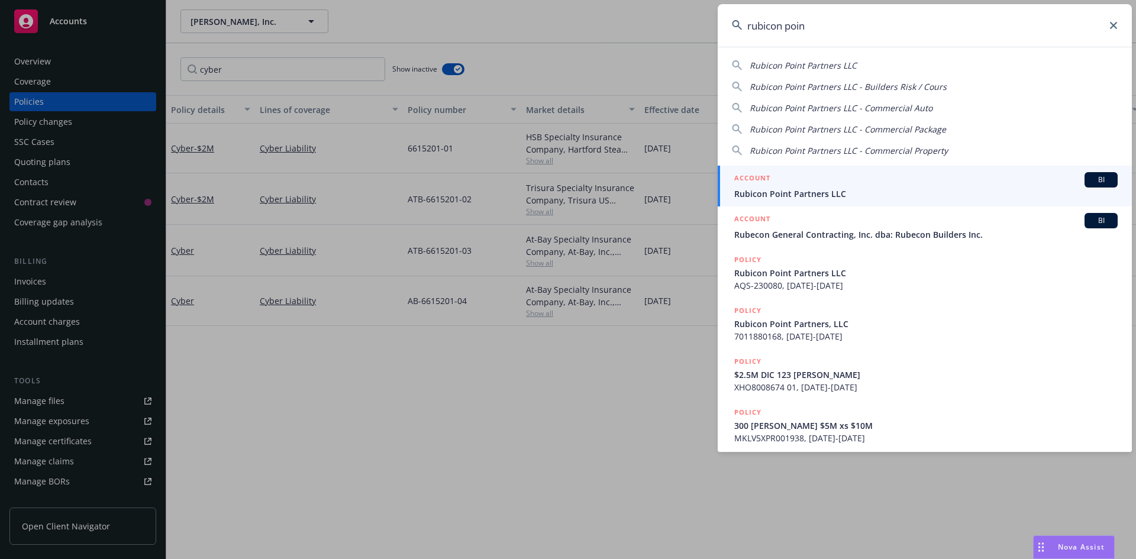
type input "rubicon poin"
click at [794, 192] on span "Rubicon Point Partners LLC" at bounding box center [925, 193] width 383 height 12
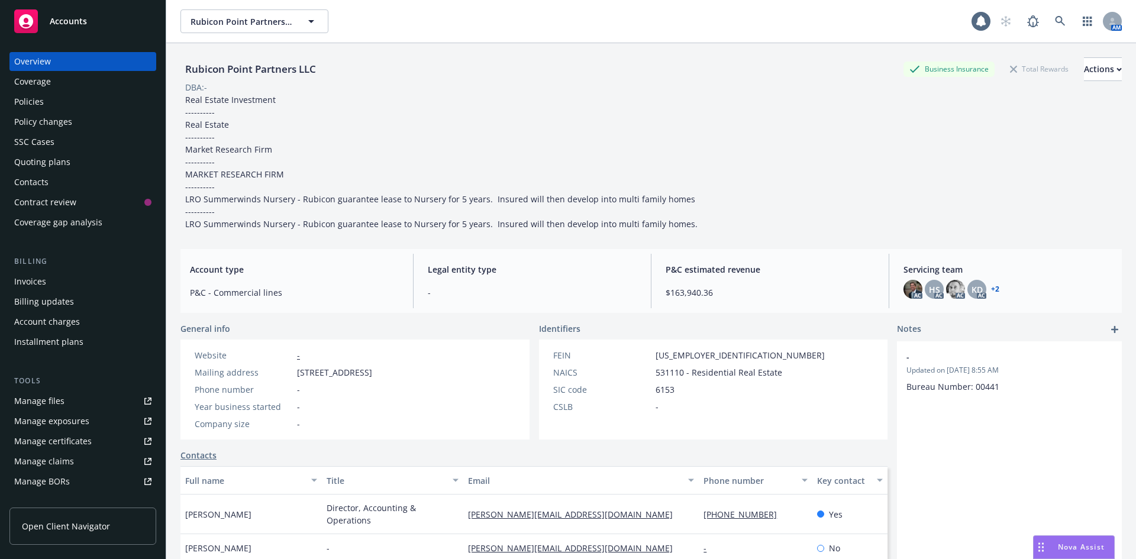
click at [52, 99] on div "Policies" at bounding box center [82, 101] width 137 height 19
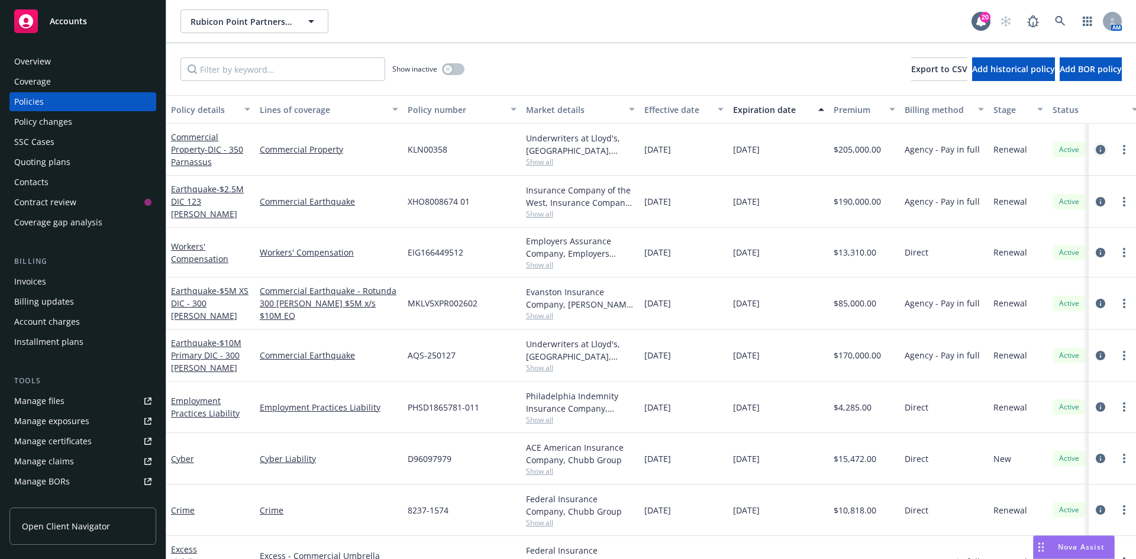
click at [1095, 148] on icon "circleInformation" at bounding box center [1099, 149] width 9 height 9
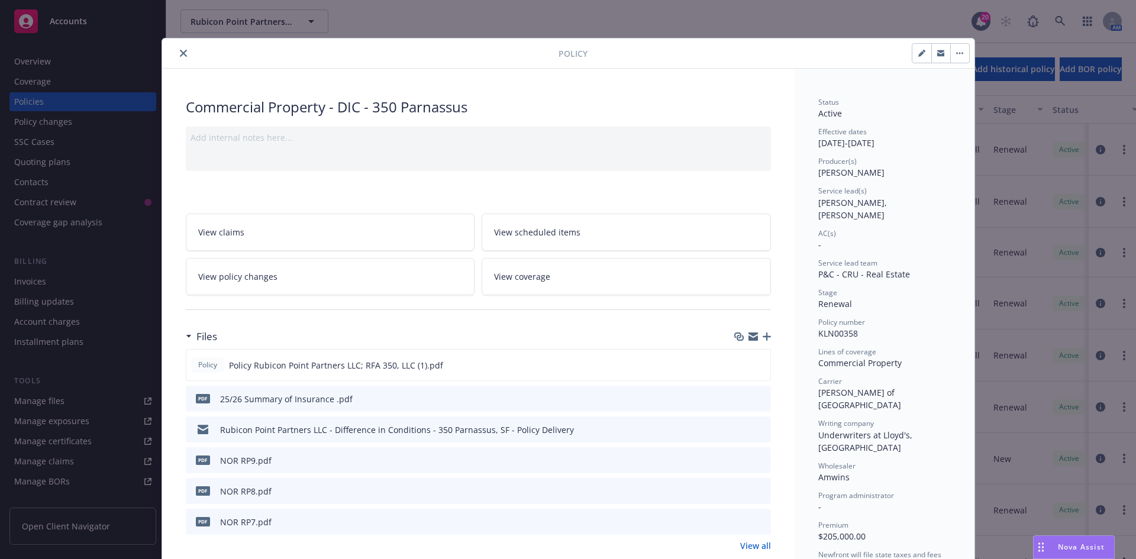
click at [180, 54] on icon "close" at bounding box center [183, 53] width 7 height 7
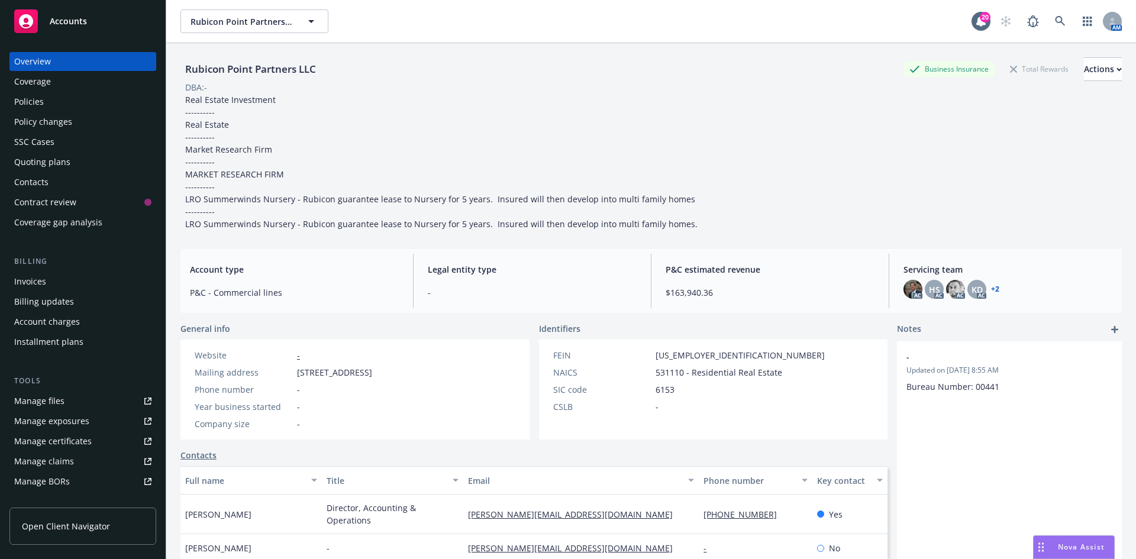
click at [44, 161] on div "Quoting plans" at bounding box center [42, 162] width 56 height 19
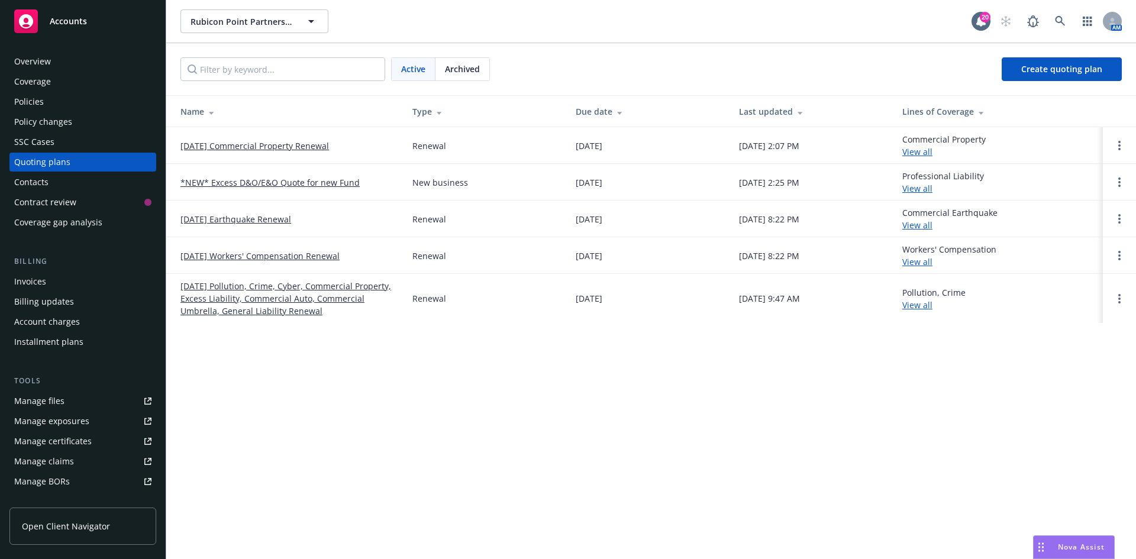
click at [232, 145] on link "08/31/25 Commercial Property Renewal" at bounding box center [254, 146] width 148 height 12
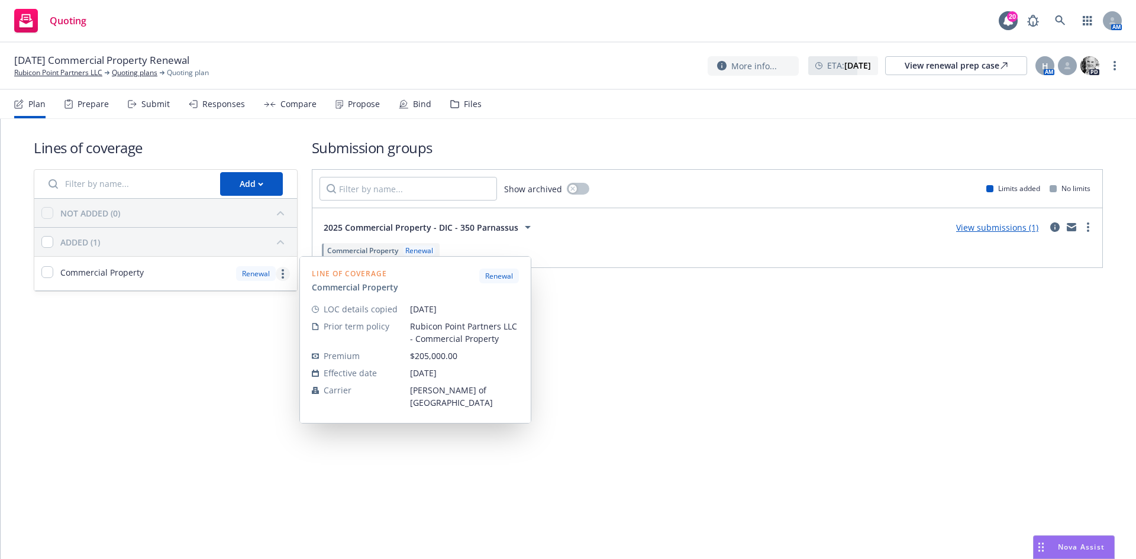
click at [284, 274] on link "more" at bounding box center [283, 274] width 14 height 14
click at [225, 347] on span "Edit prior term coverage details" at bounding box center [187, 349] width 154 height 11
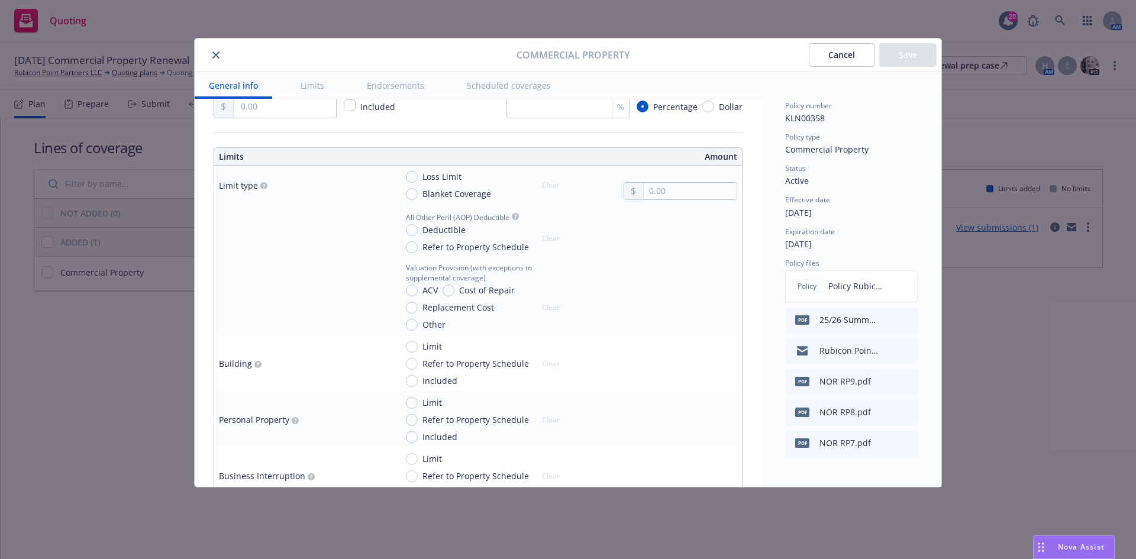
type textarea "x"
drag, startPoint x: 412, startPoint y: 345, endPoint x: 544, endPoint y: 358, distance: 132.5
click at [412, 345] on input "Limit" at bounding box center [412, 344] width 12 height 12
radio input "true"
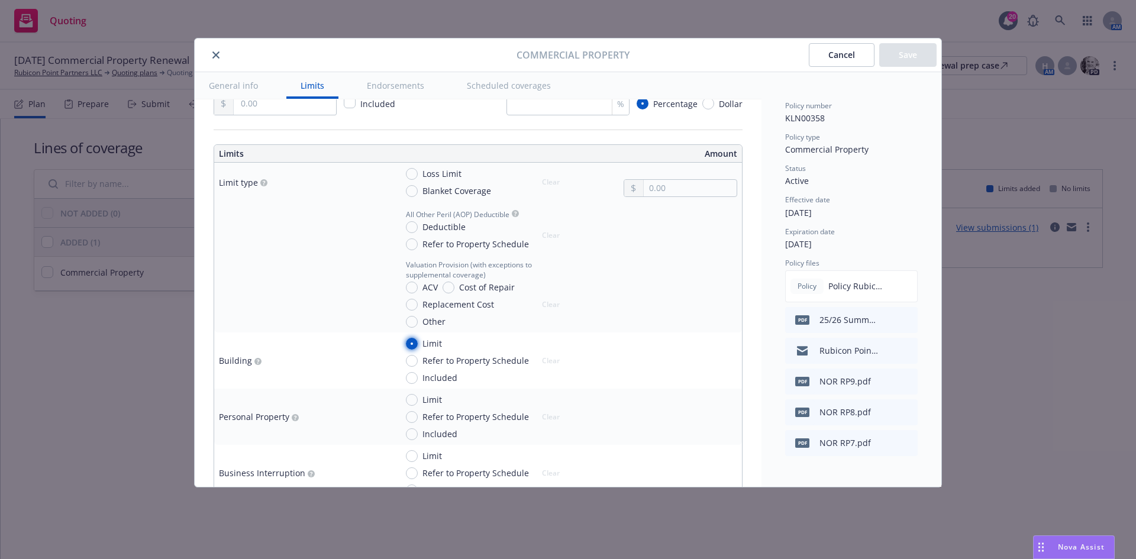
type textarea "x"
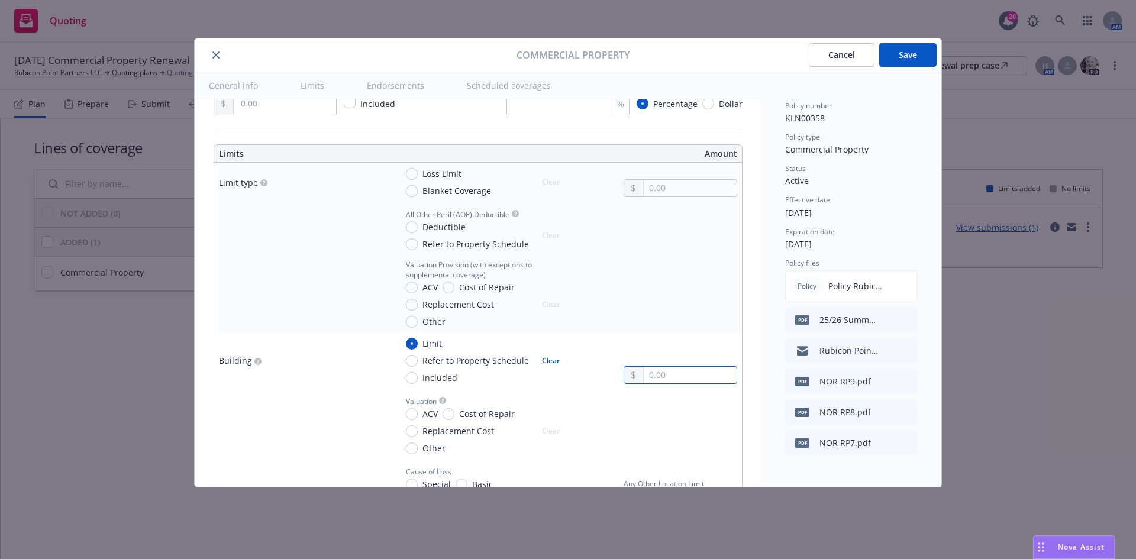
click at [664, 376] on input "text" at bounding box center [689, 375] width 93 height 17
type input "4.00"
type textarea "x"
type input "44.00"
type textarea "x"
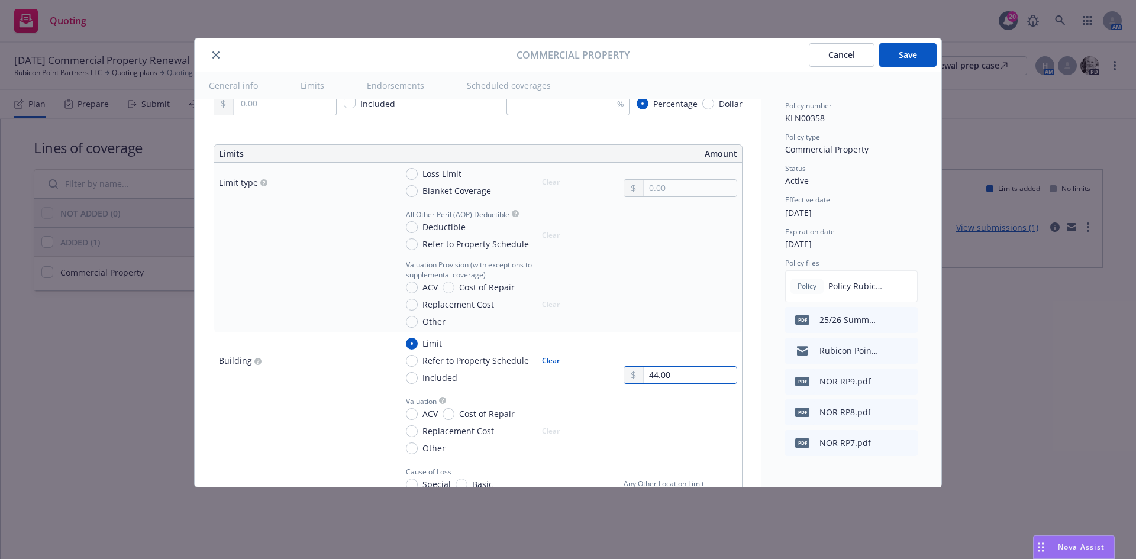
type input "445.00"
type textarea "x"
type input "4,450.00"
type textarea "x"
type input "44,500.00"
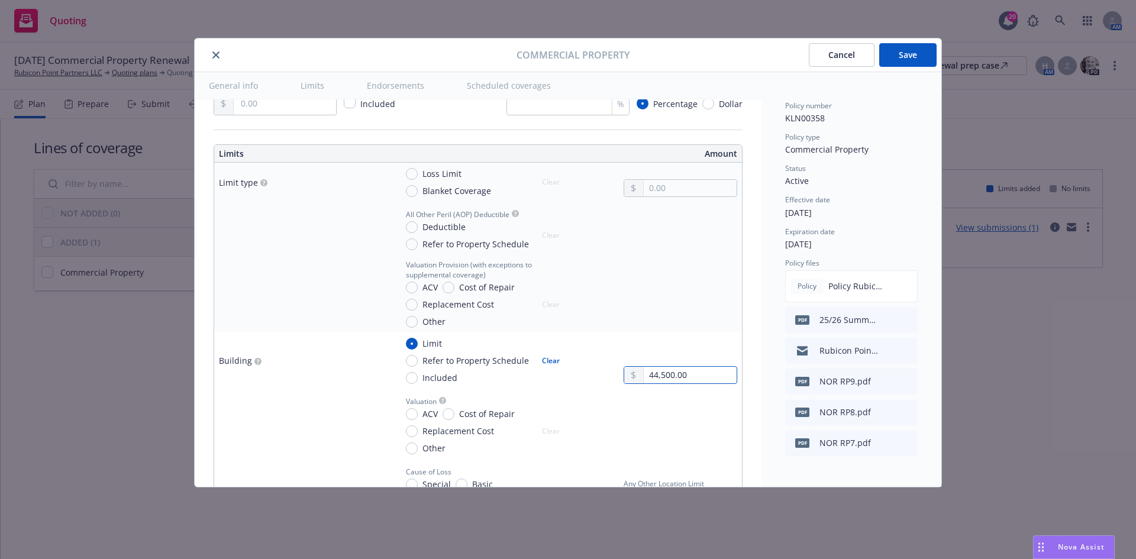
type textarea "x"
type input "445,000.00"
type textarea "x"
type input "4,450,000.00"
type textarea "x"
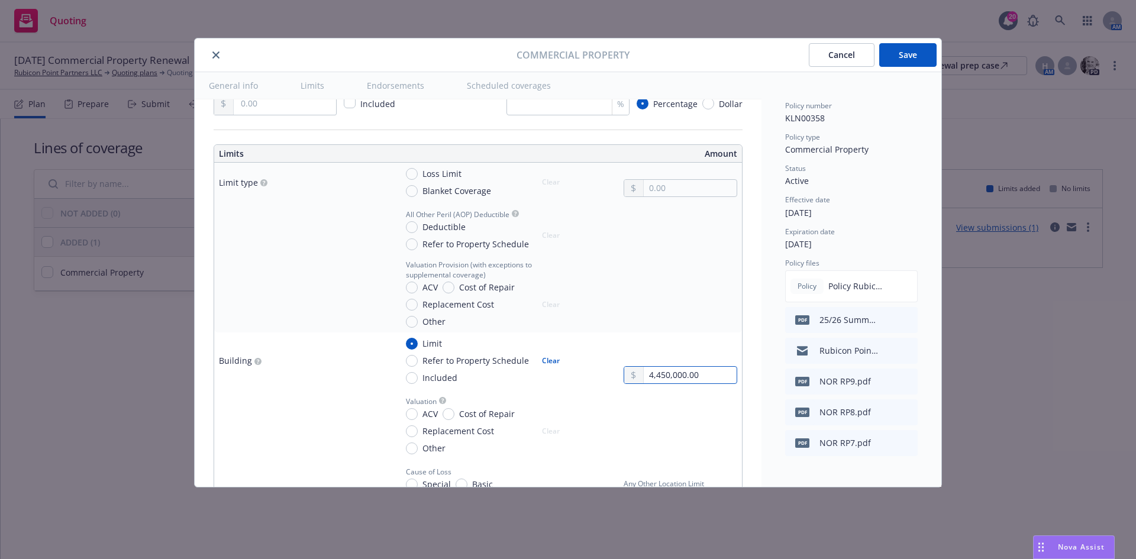
type input "44,500,000.00"
type textarea "x"
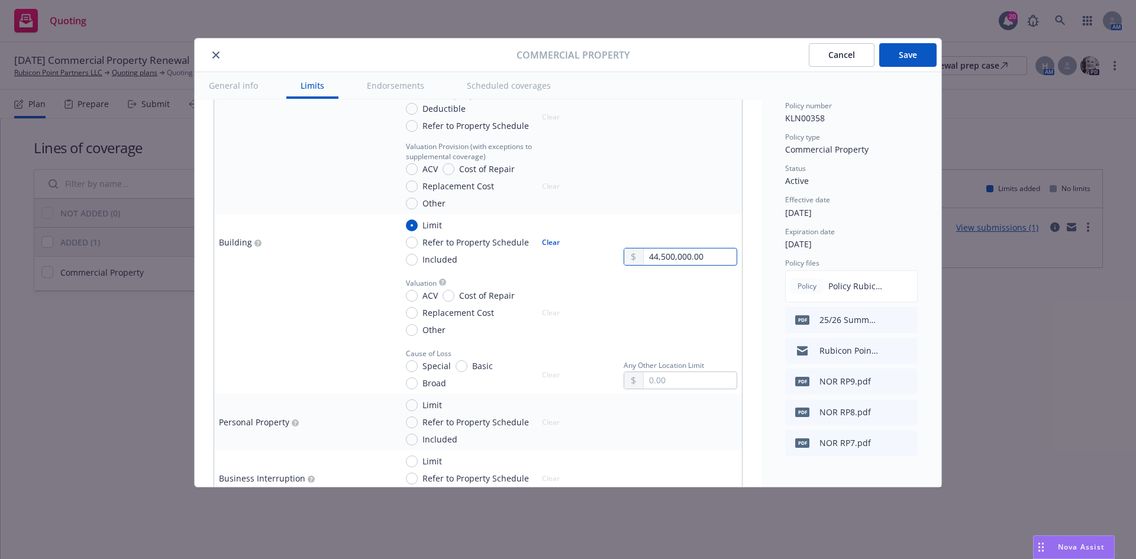
type input "44,500,000.00"
click at [413, 409] on input "Limit" at bounding box center [412, 405] width 12 height 12
radio input "true"
click at [696, 437] on input "text" at bounding box center [689, 436] width 93 height 17
type textarea "x"
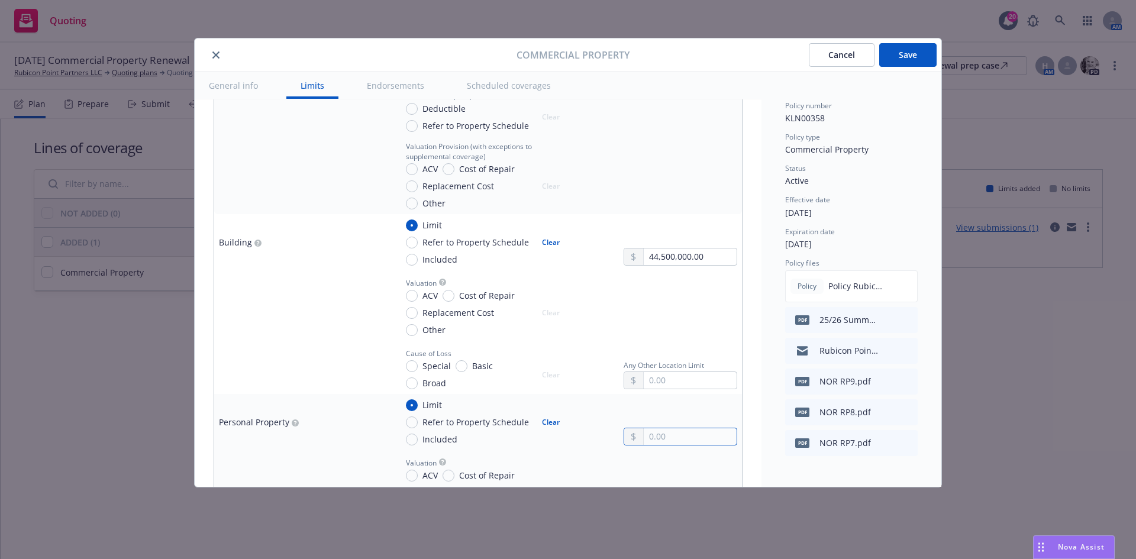
type input "3.00"
type textarea "x"
type input "37.00"
type textarea "x"
type input "379.00"
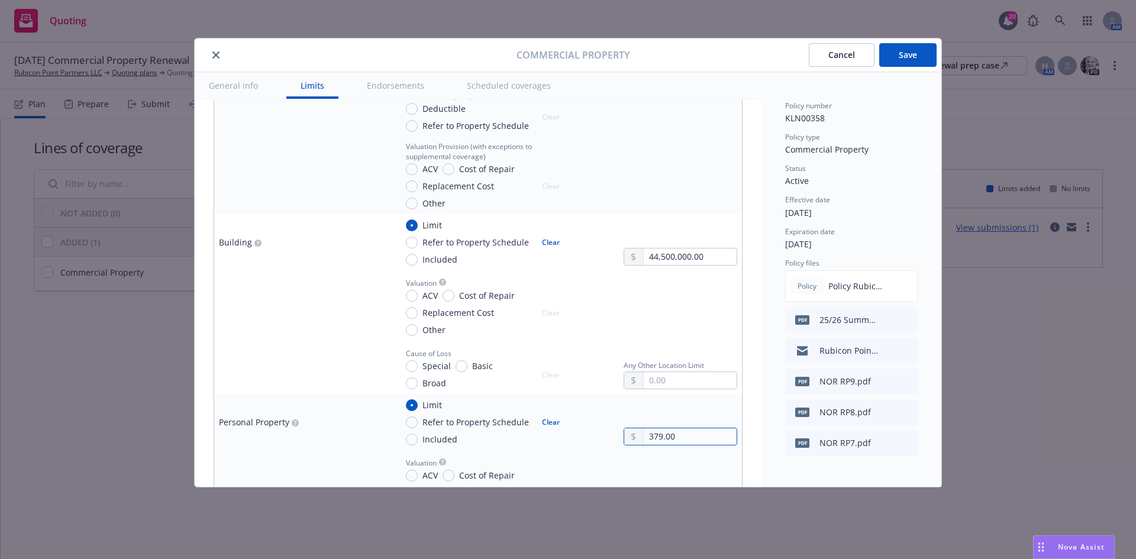
type textarea "x"
type input "3,792.00"
type textarea "x"
type input "37,920.00"
type textarea "x"
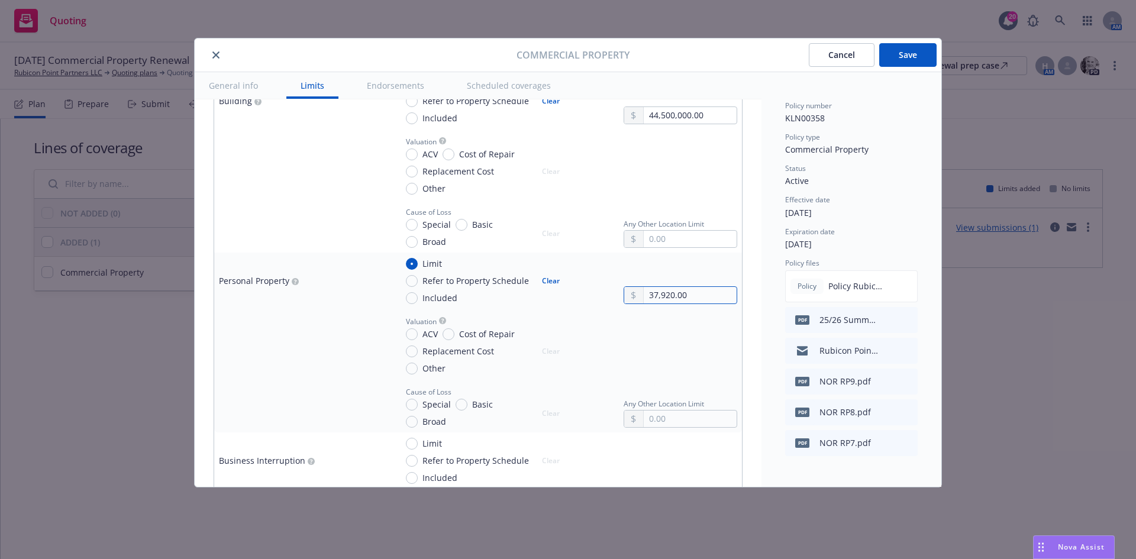
scroll to position [591, 0]
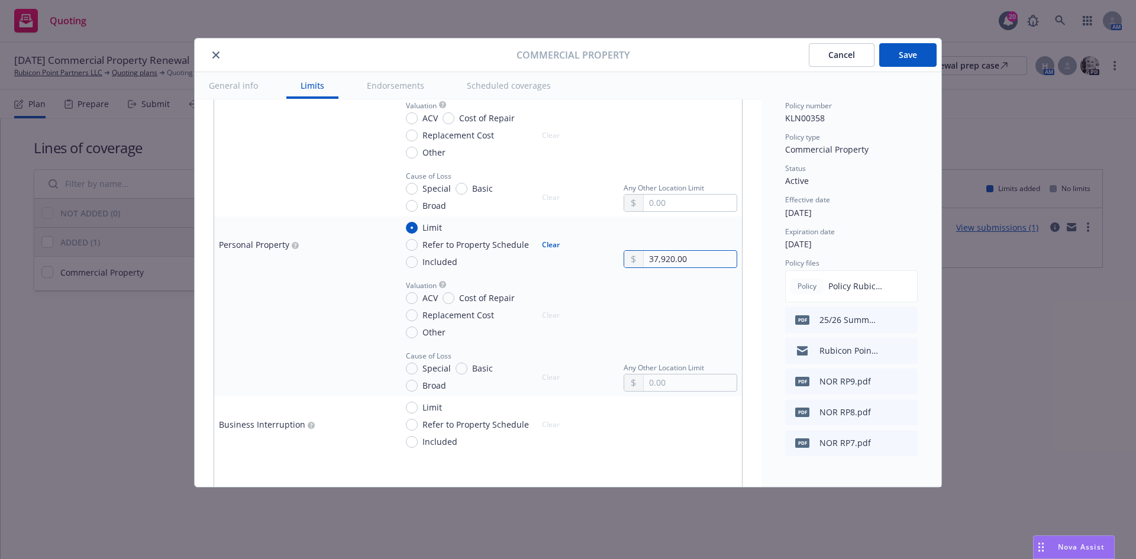
type input "37,920.00"
click at [342, 327] on td at bounding box center [302, 308] width 177 height 70
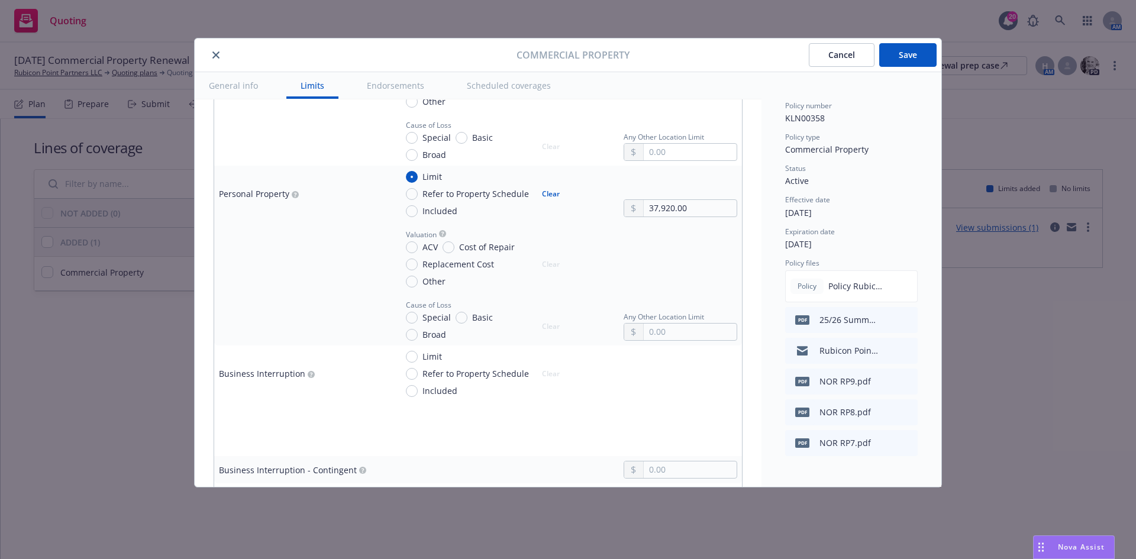
scroll to position [710, 0]
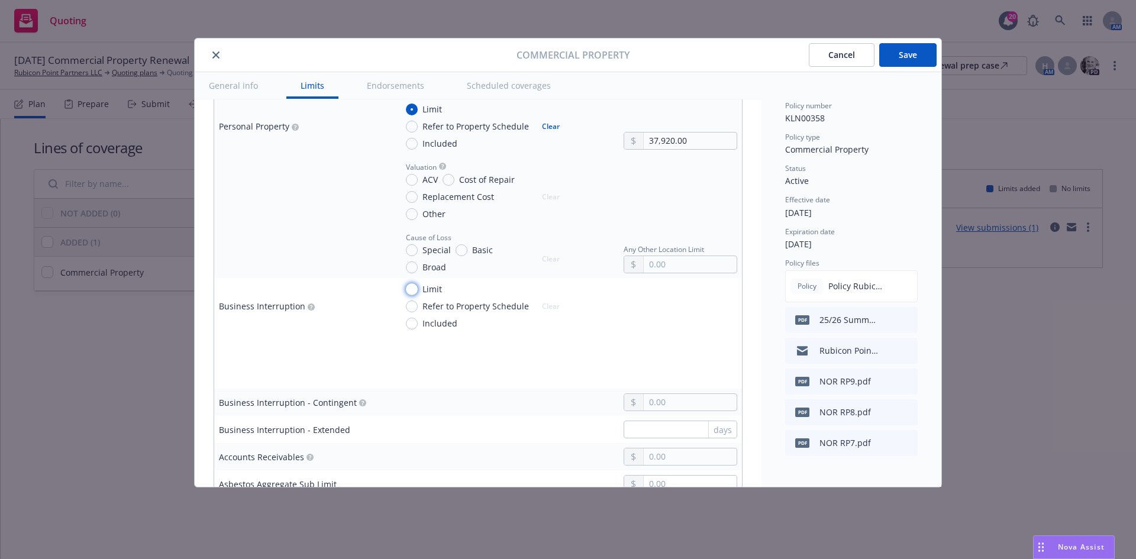
click at [411, 286] on input "Limit" at bounding box center [412, 289] width 12 height 12
radio input "true"
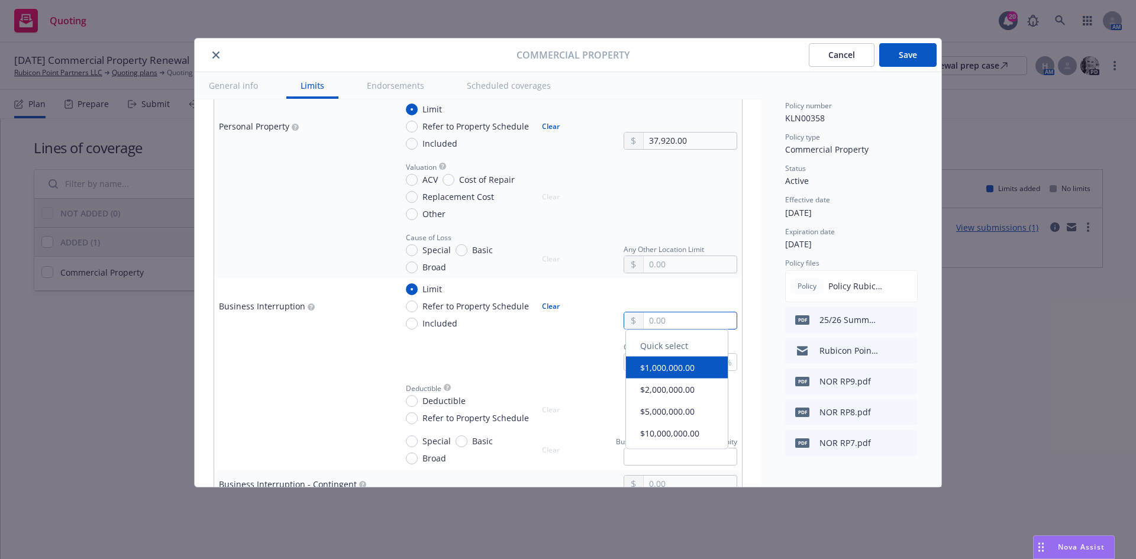
click at [674, 320] on input "text" at bounding box center [689, 320] width 93 height 17
type textarea "x"
type input "2.00"
type textarea "x"
type input "23.00"
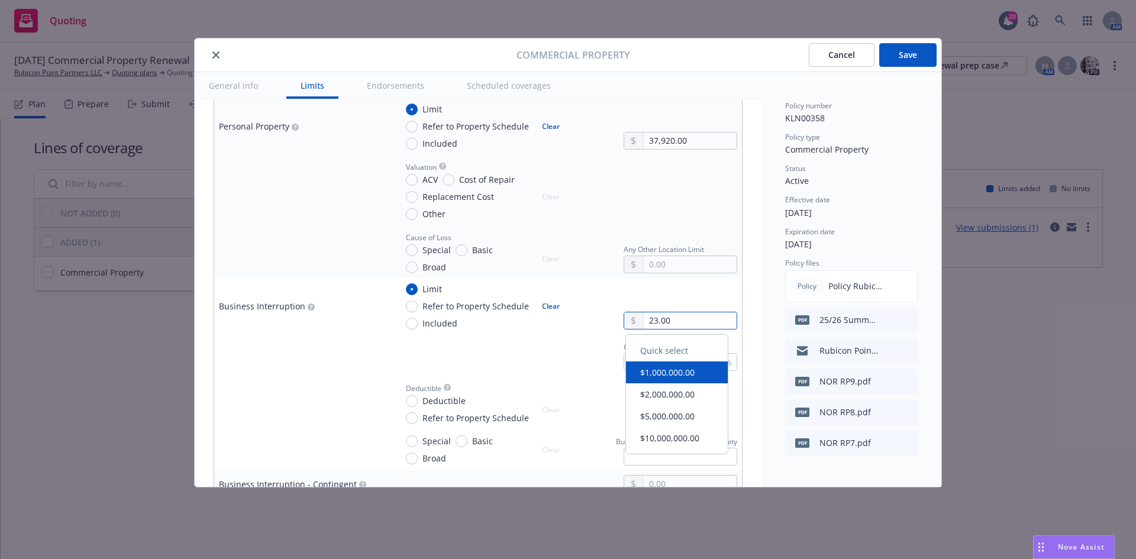
type textarea "x"
type input "235.00"
type textarea "x"
type input "2,358.00"
type textarea "x"
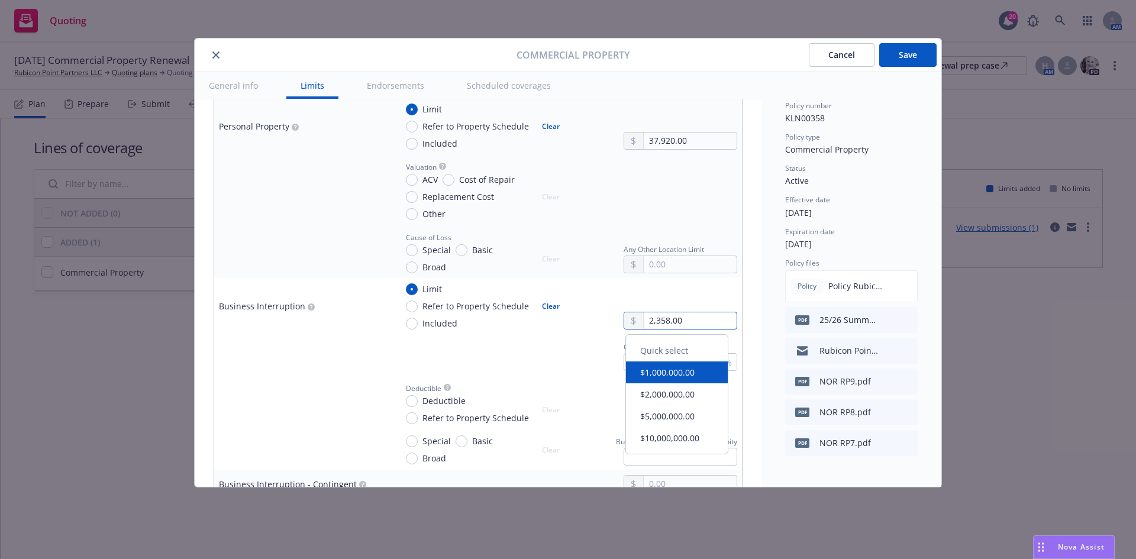
type input "23,580.00"
type textarea "x"
type input "235,805.00"
type textarea "x"
type input "2,358,051.00"
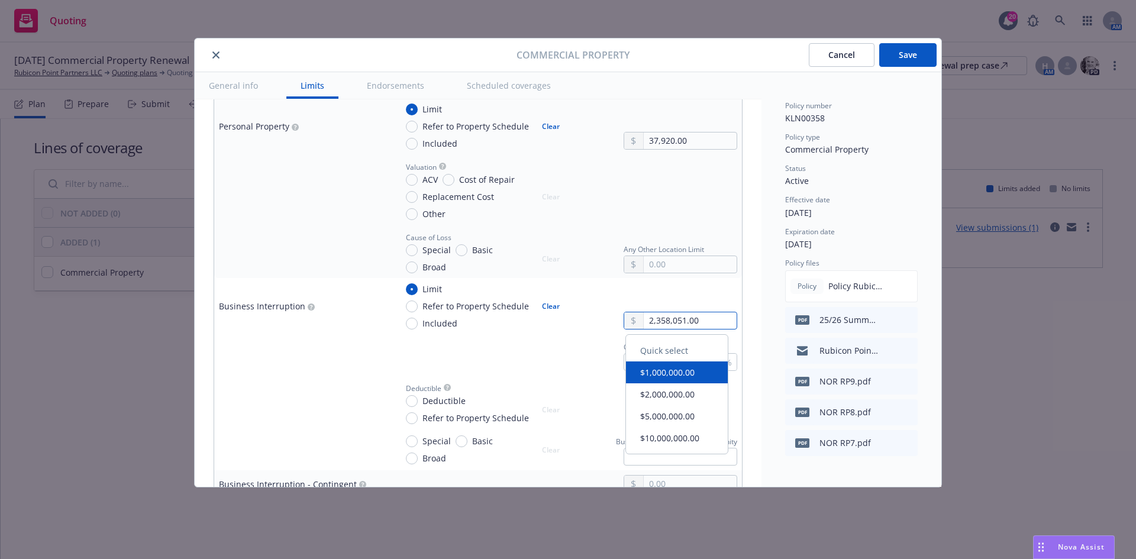
type textarea "x"
type input "2,358,051.00"
click at [532, 373] on td "Coinsurance %" at bounding box center [567, 354] width 350 height 41
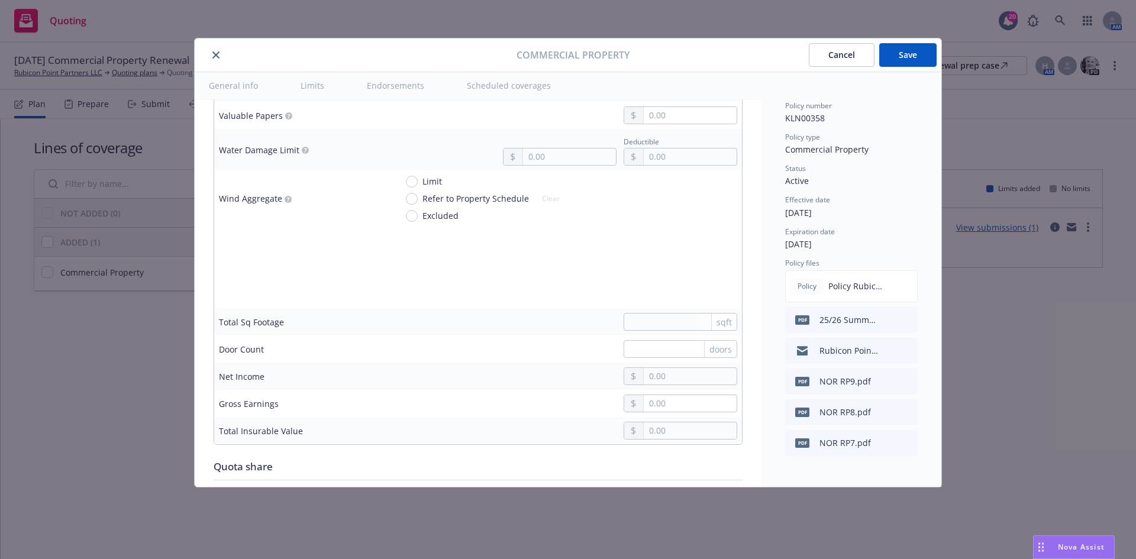
scroll to position [3726, 0]
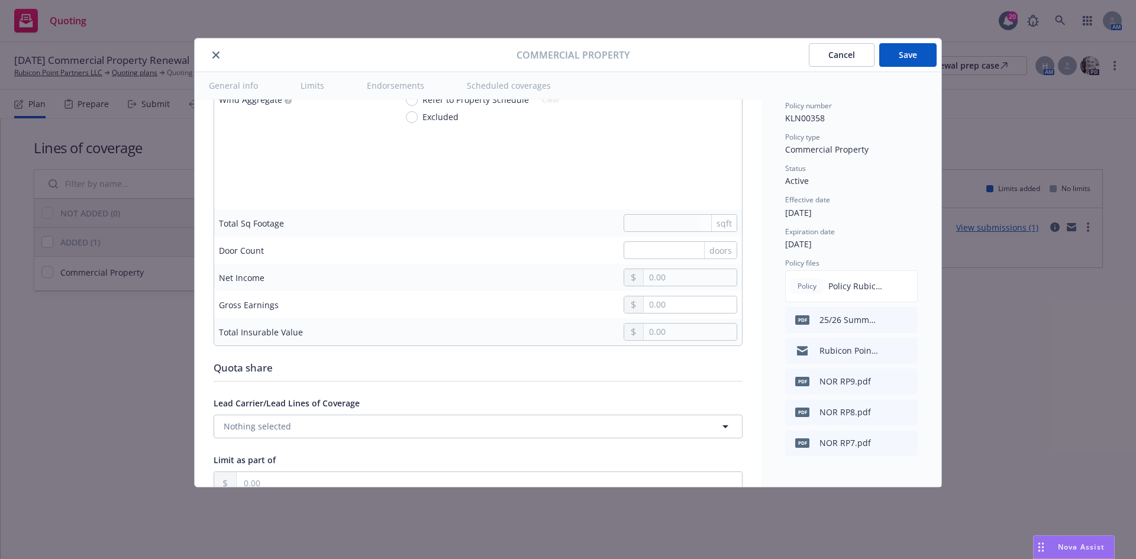
click at [711, 219] on div "sqft" at bounding box center [723, 223] width 25 height 17
click at [675, 231] on input "text" at bounding box center [680, 223] width 114 height 18
type textarea "x"
type input "1"
type textarea "x"
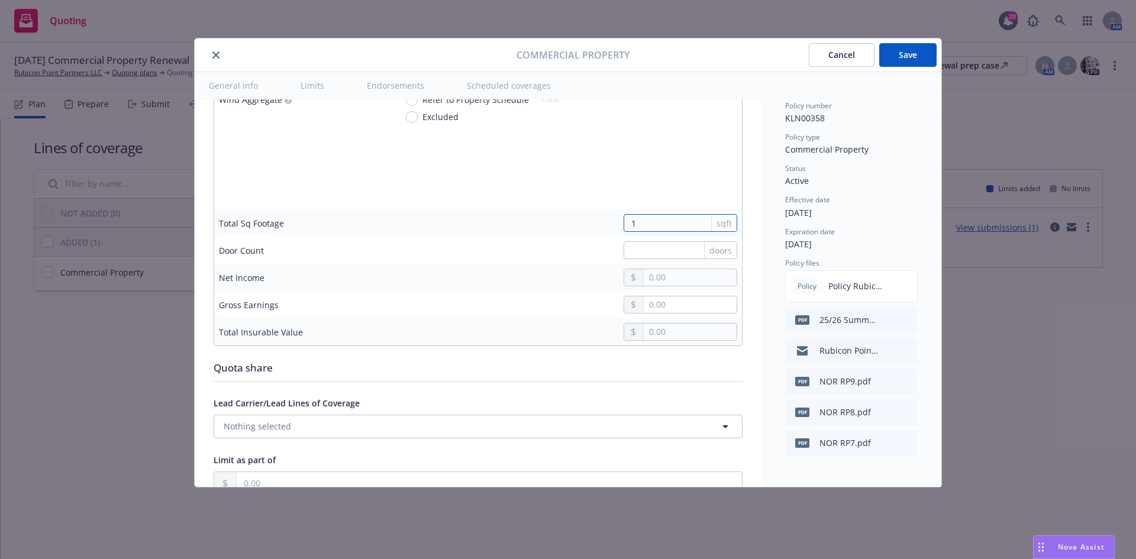
type input "14"
type textarea "x"
type input "146"
type textarea "x"
type input "1460"
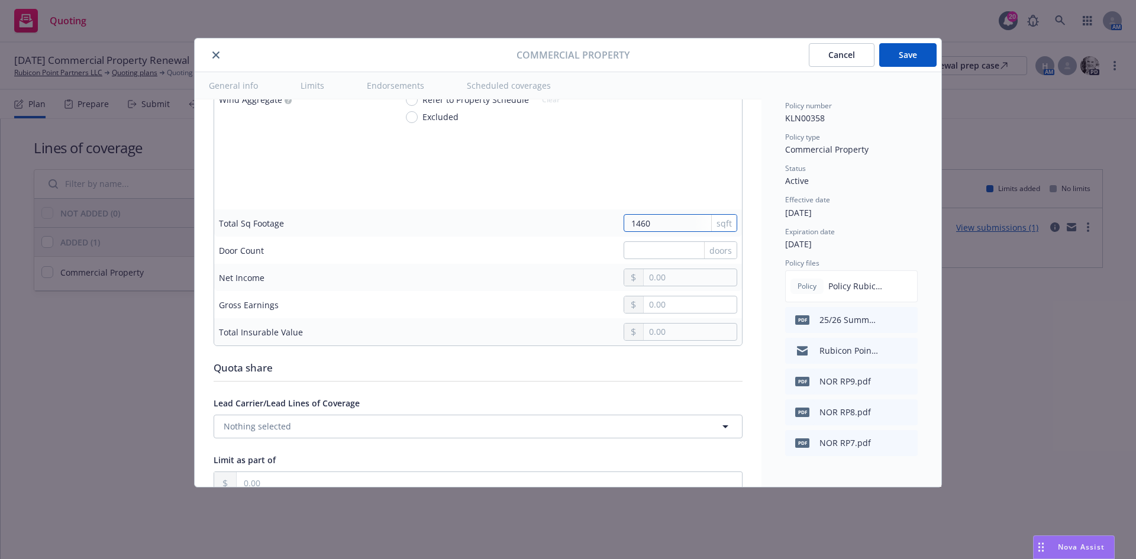
type textarea "x"
type input "14600"
type textarea "x"
type input "146000"
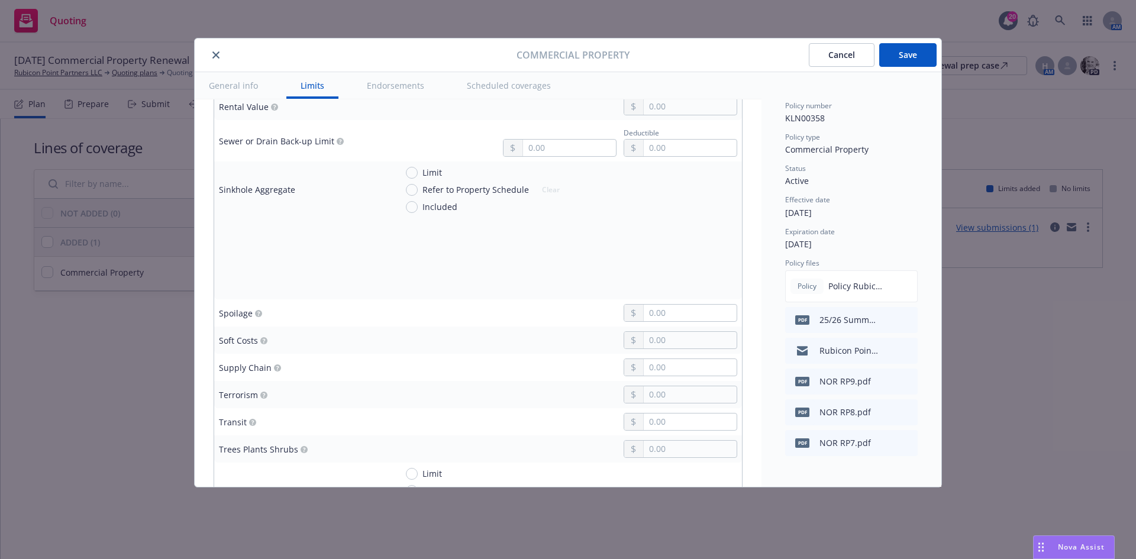
scroll to position [3016, 0]
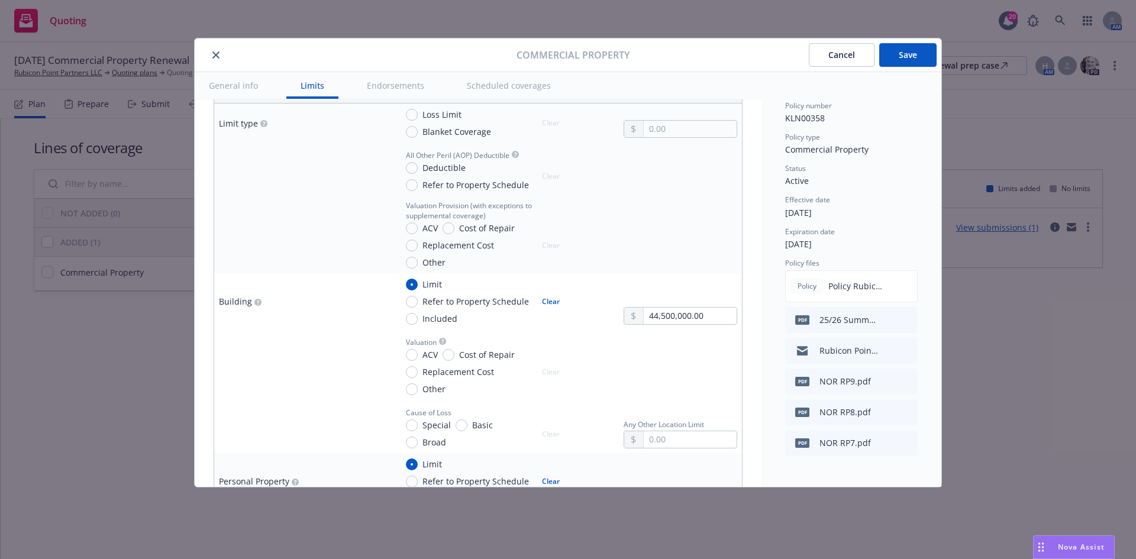
type textarea "x"
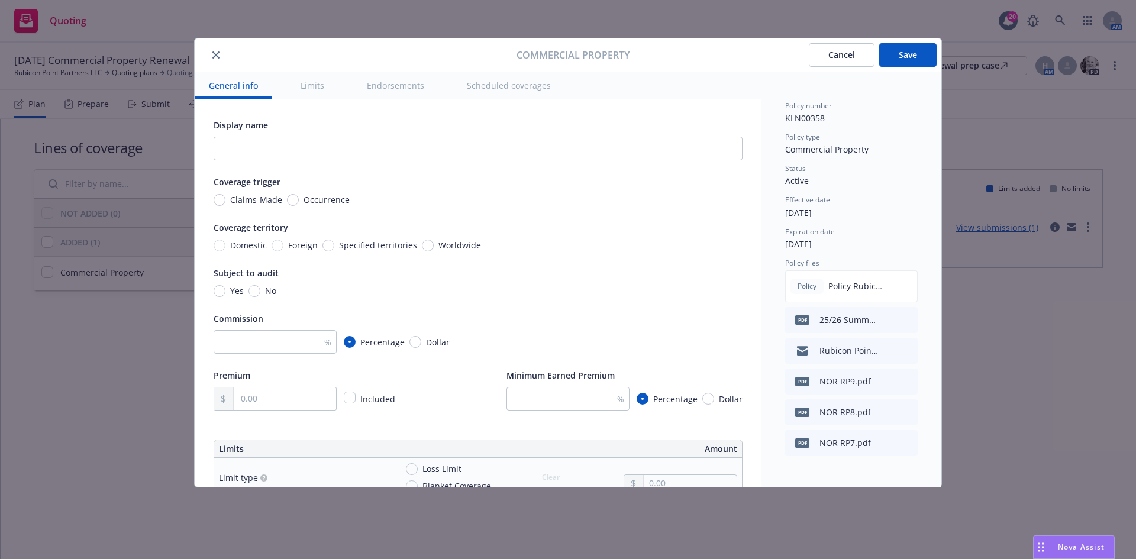
scroll to position [0, 0]
type input "146000"
click at [900, 53] on button "Save" at bounding box center [907, 55] width 57 height 24
type textarea "x"
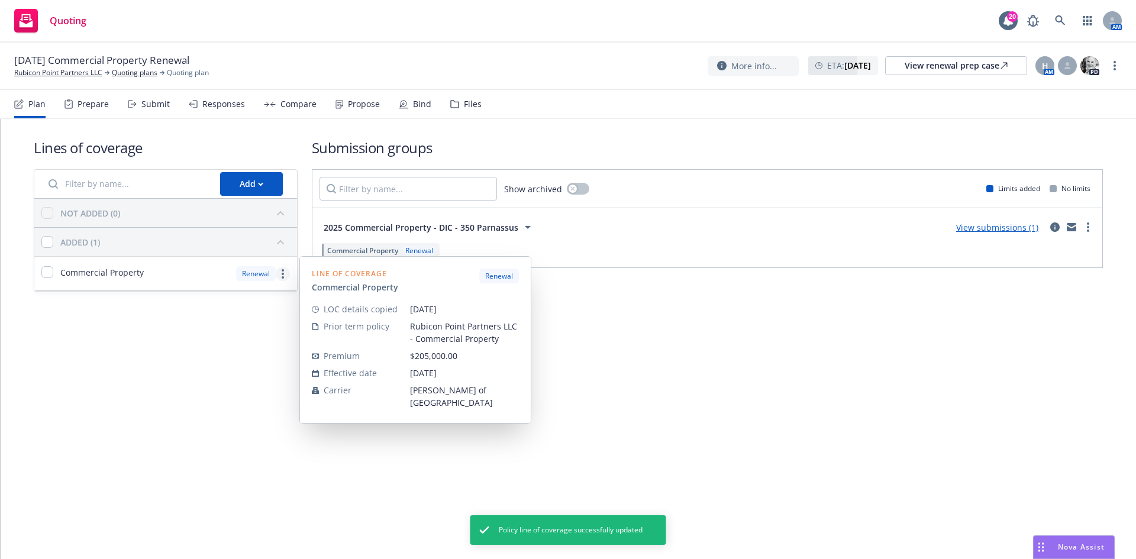
click at [282, 273] on icon "more" at bounding box center [283, 273] width 2 height 9
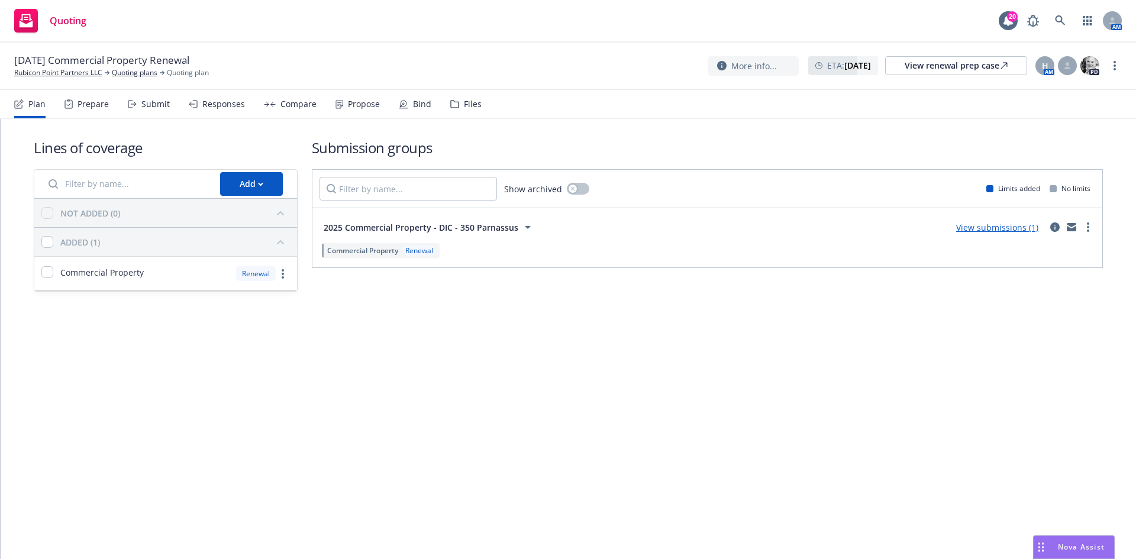
click at [311, 99] on div "Compare" at bounding box center [298, 103] width 36 height 9
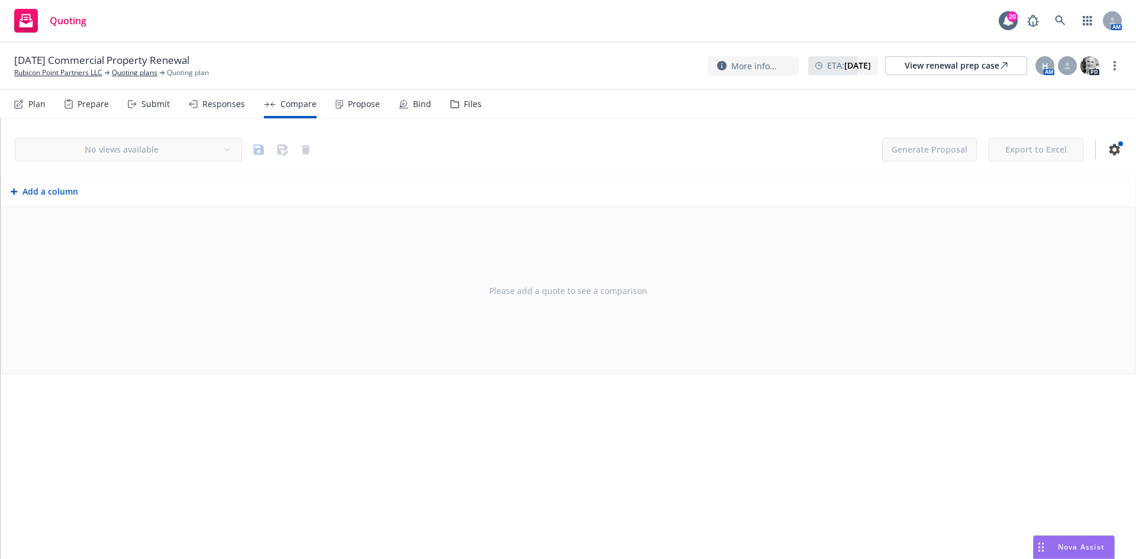
click at [209, 102] on div "Responses" at bounding box center [223, 103] width 43 height 9
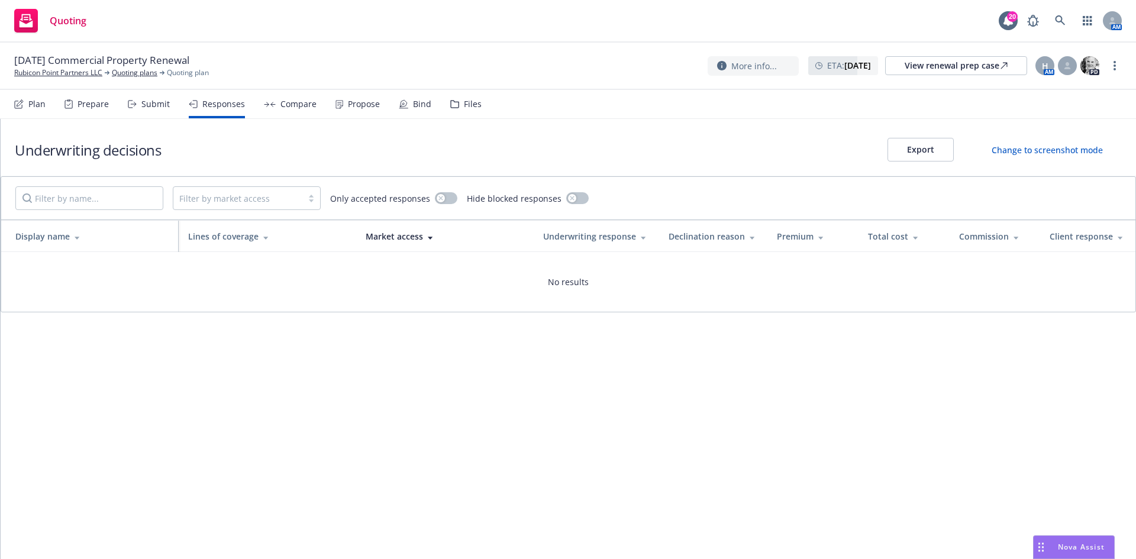
click at [135, 111] on div "Submit" at bounding box center [149, 104] width 42 height 28
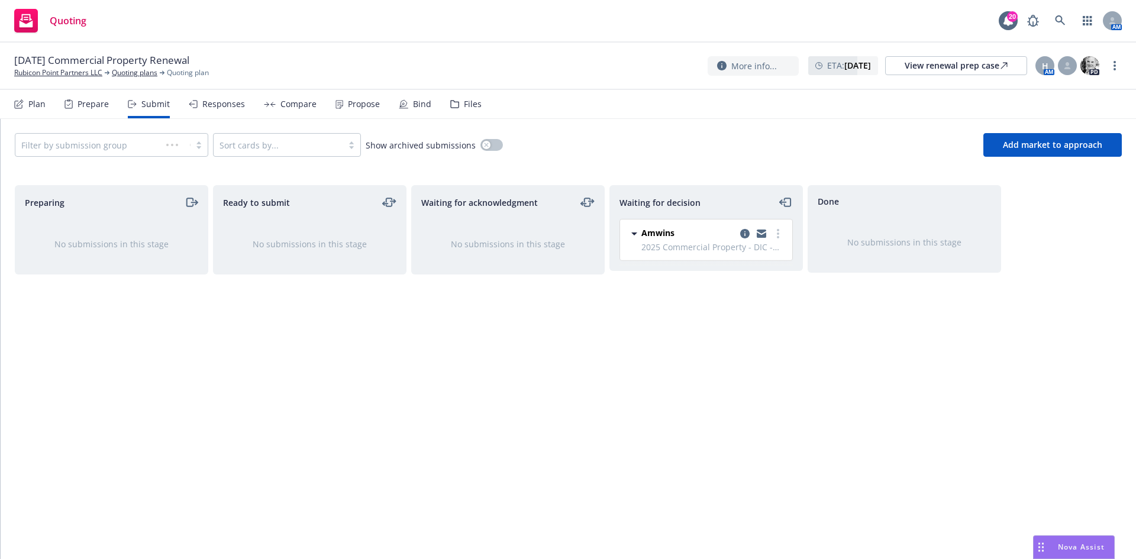
click at [99, 101] on div "Prepare" at bounding box center [92, 103] width 31 height 9
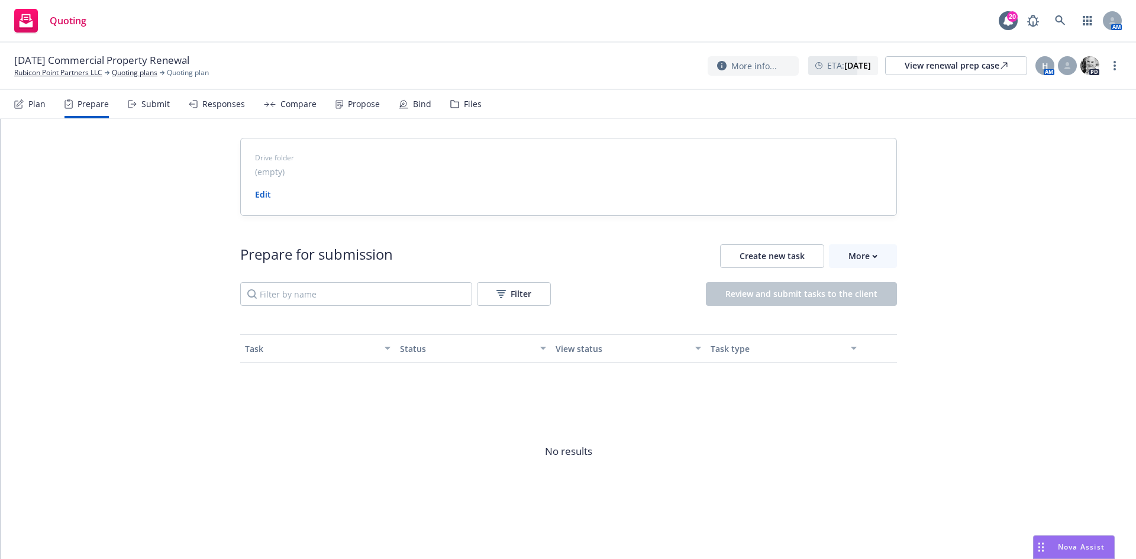
click at [33, 99] on div "Plan" at bounding box center [36, 103] width 17 height 9
